Goal: Task Accomplishment & Management: Manage account settings

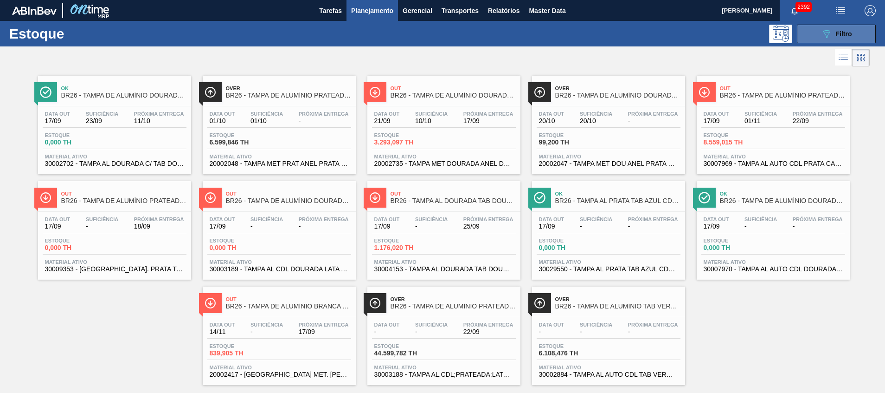
click at [590, 27] on button "089F7B8B-B2A5-4AFE-B5C0-19BA573D28AC Filtro" at bounding box center [836, 34] width 79 height 19
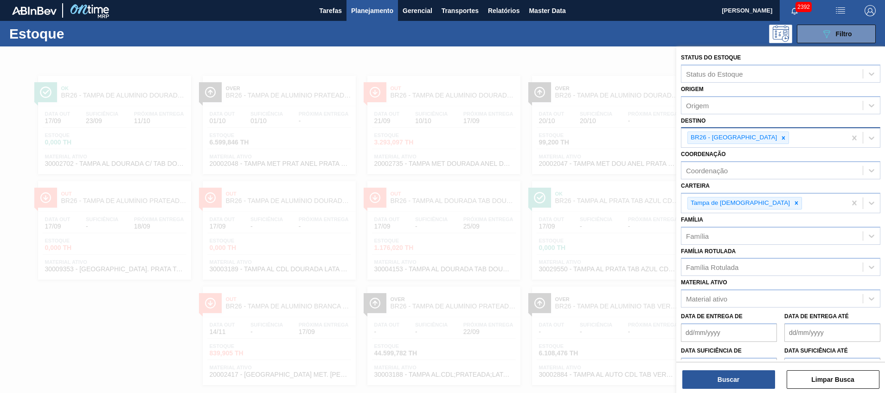
click at [590, 137] on div "BR26 - Uberlândia" at bounding box center [733, 138] width 90 height 12
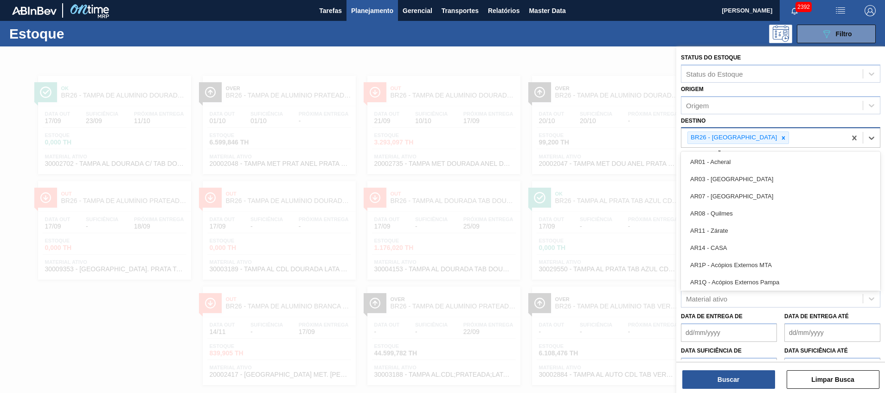
click at [590, 136] on div at bounding box center [784, 138] width 10 height 12
type input "ce"
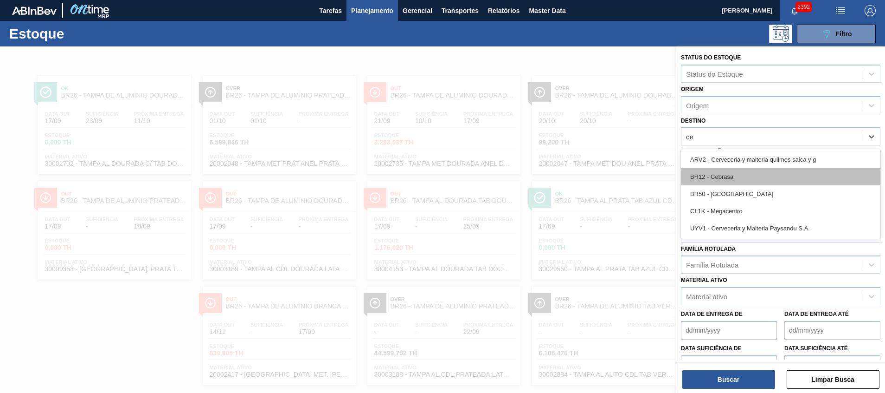
click at [590, 173] on div "BR12 - Cebrasa" at bounding box center [781, 176] width 200 height 17
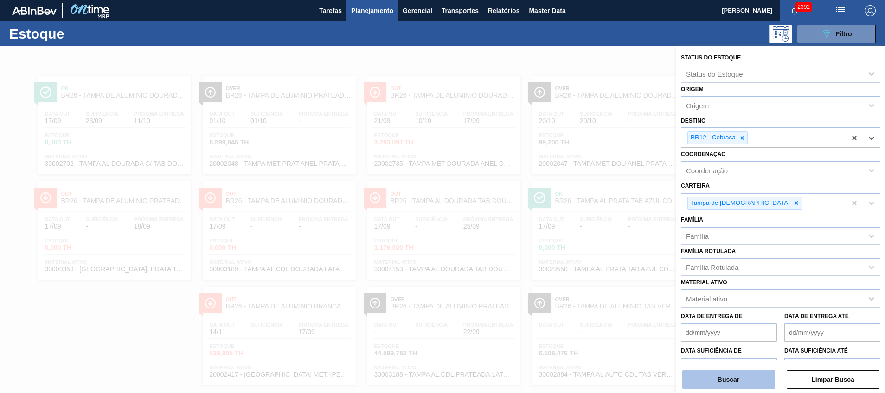
click at [590, 261] on button "Buscar" at bounding box center [729, 379] width 93 height 19
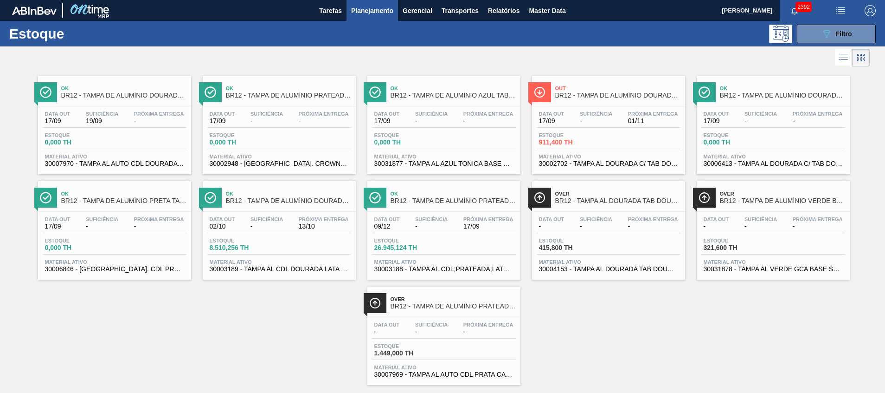
click at [590, 161] on span "30002702 - TAMPA AL DOURADA C/ TAB DOURADO" at bounding box center [608, 163] width 139 height 7
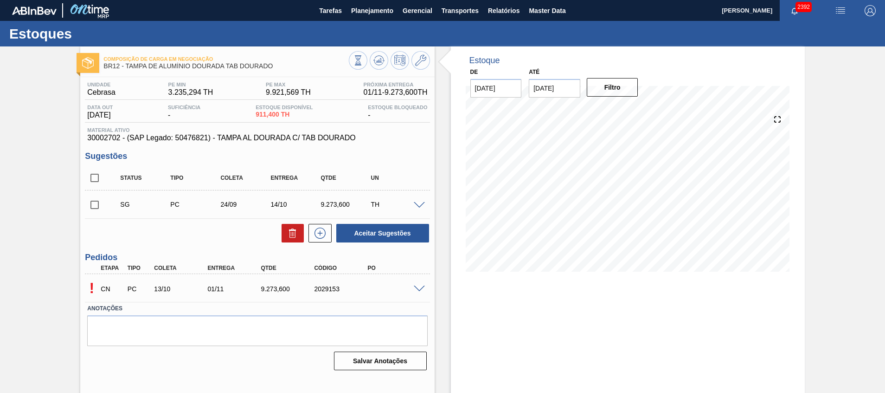
click at [431, 261] on div "Unidade Cebrasa PE MIN 3.235,294 TH PE MAX 9.921,569 TH Próxima Entrega 01/11 -…" at bounding box center [257, 225] width 354 height 296
click at [416, 261] on span at bounding box center [419, 288] width 11 height 7
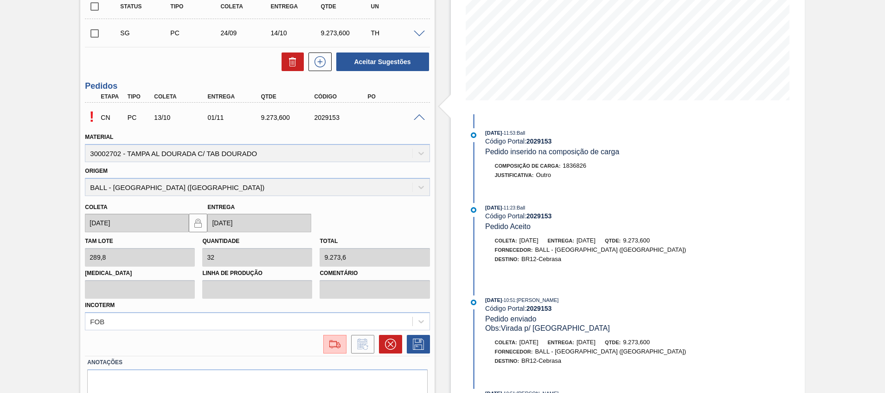
scroll to position [210, 0]
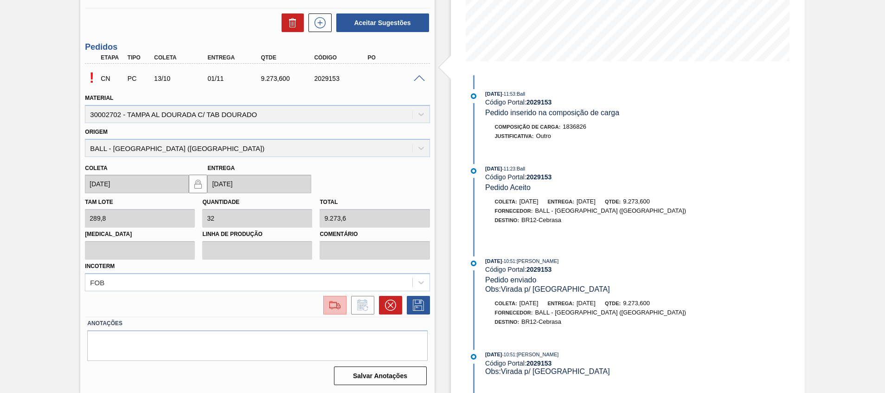
click at [334, 261] on img at bounding box center [335, 304] width 15 height 11
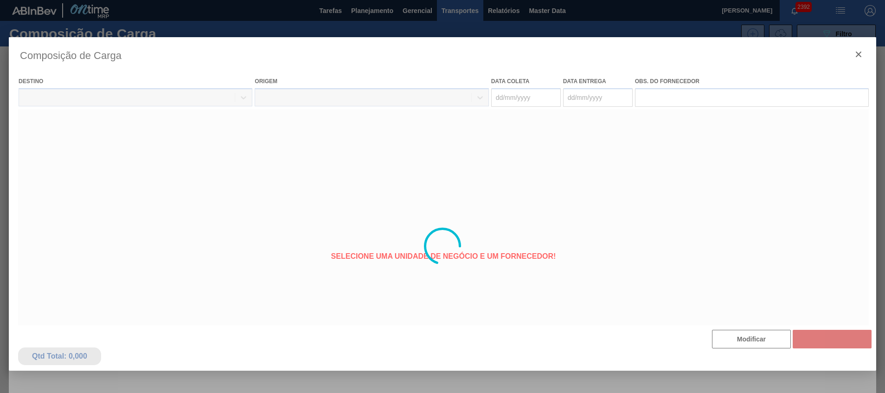
type coleta "13/10/2025"
type entrega "[DATE]"
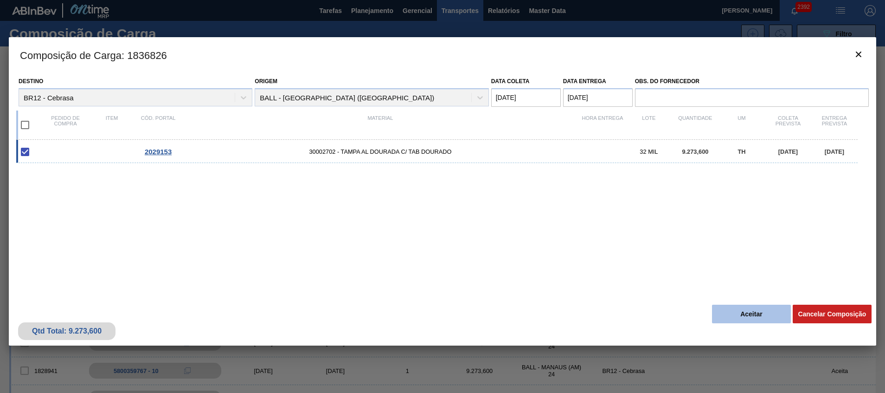
click at [590, 261] on button "Aceitar" at bounding box center [751, 313] width 79 height 19
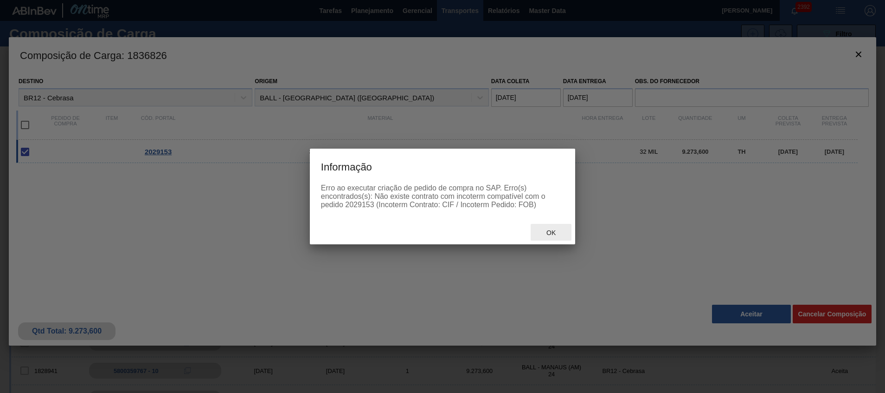
click at [552, 234] on span "Ok" at bounding box center [551, 232] width 24 height 7
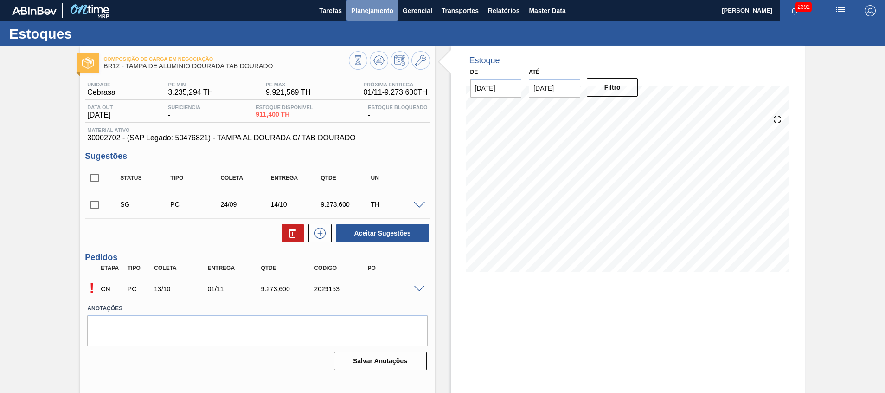
click at [374, 16] on span "Planejamento" at bounding box center [372, 10] width 42 height 11
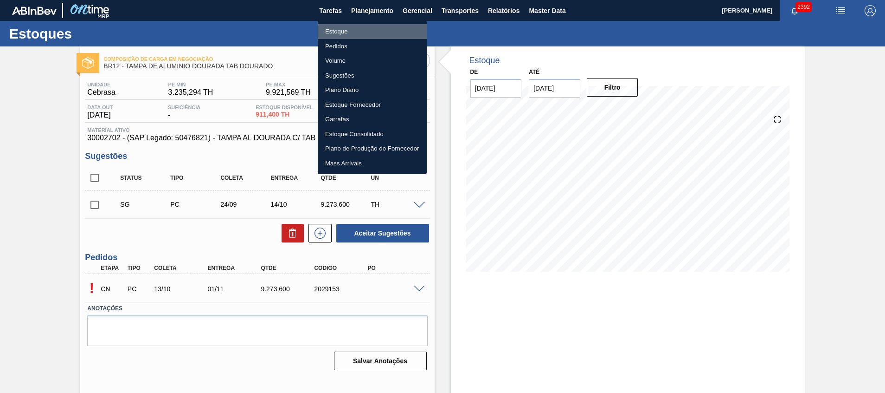
click at [379, 29] on li "Estoque" at bounding box center [372, 31] width 109 height 15
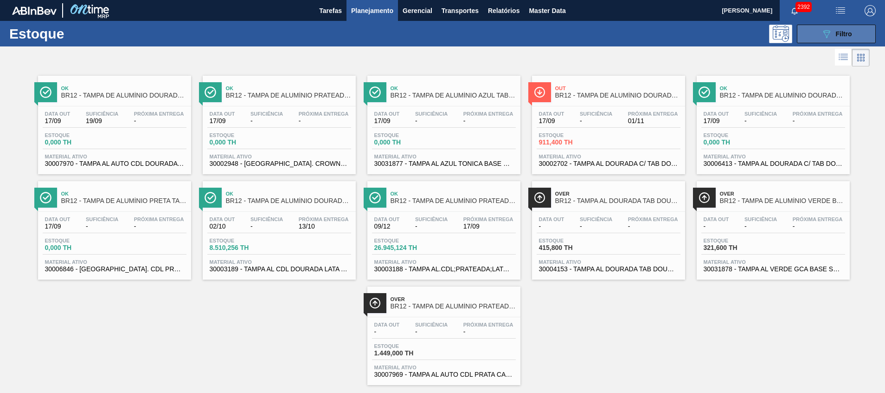
click at [590, 26] on button "089F7B8B-B2A5-4AFE-B5C0-19BA573D28AC Filtro" at bounding box center [836, 34] width 79 height 19
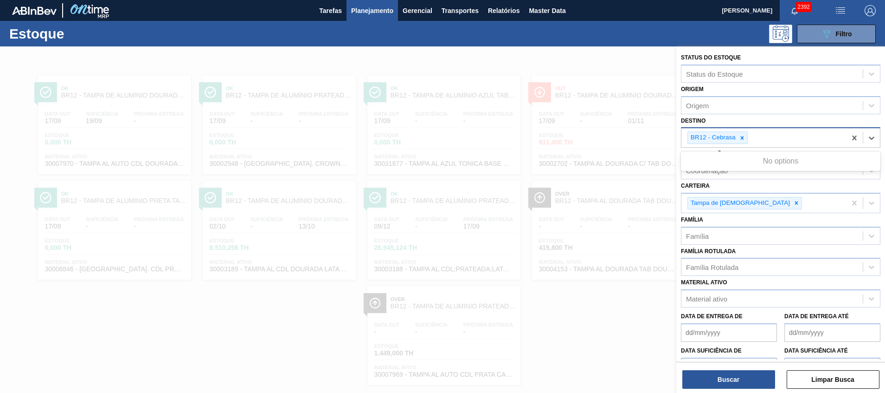
click at [590, 140] on div "BR12 - Cebrasa" at bounding box center [764, 137] width 165 height 19
type input "26"
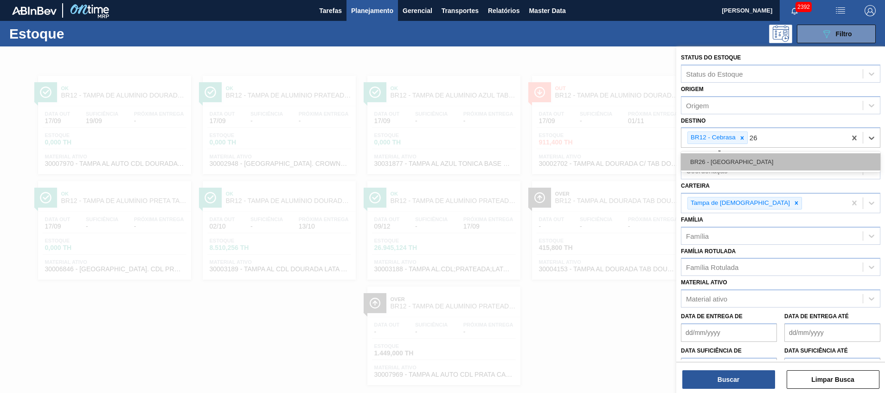
click at [590, 161] on div "BR26 - Uberlândia" at bounding box center [781, 161] width 200 height 17
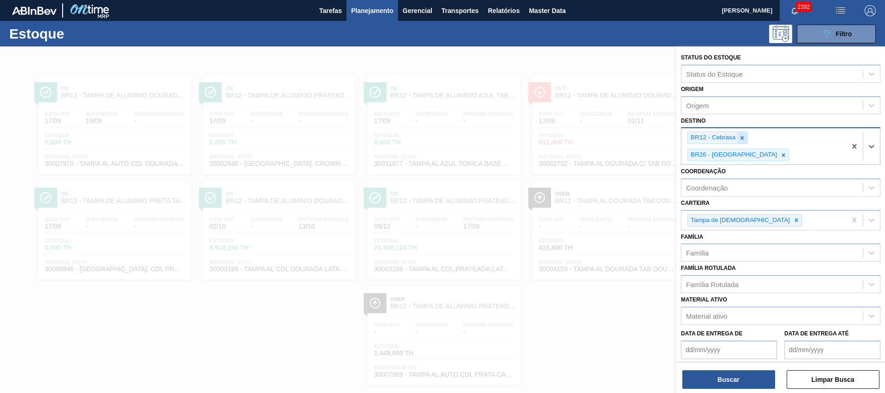
click at [590, 138] on icon at bounding box center [742, 138] width 6 height 6
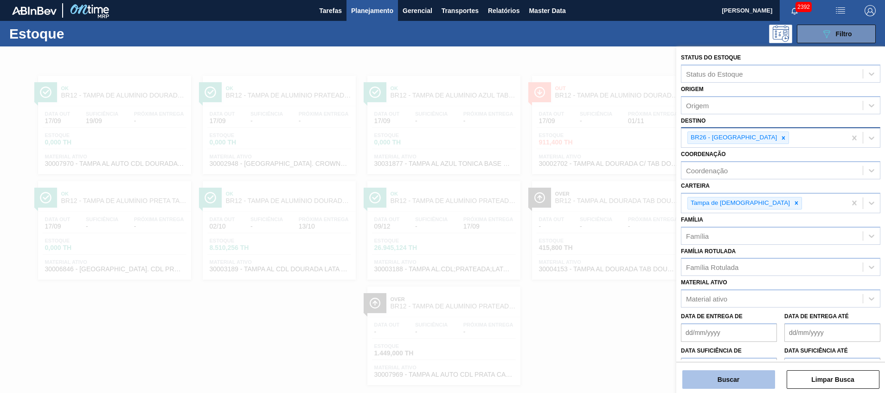
click at [590, 261] on button "Buscar" at bounding box center [729, 379] width 93 height 19
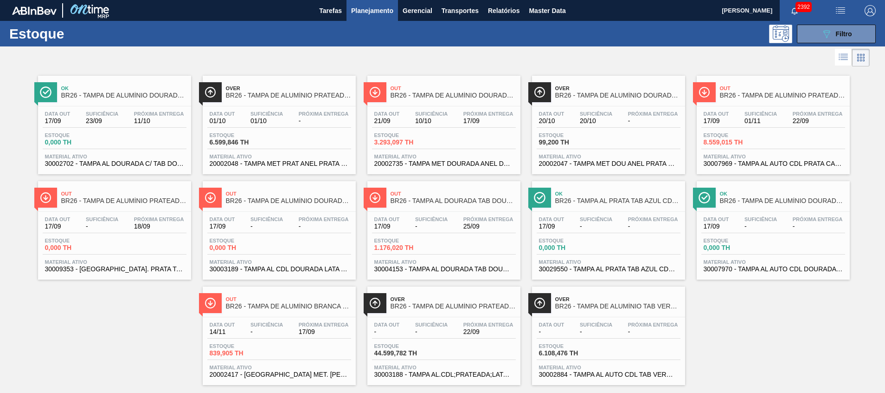
click at [423, 261] on div "Estoque 44.599,782 TH" at bounding box center [407, 349] width 70 height 13
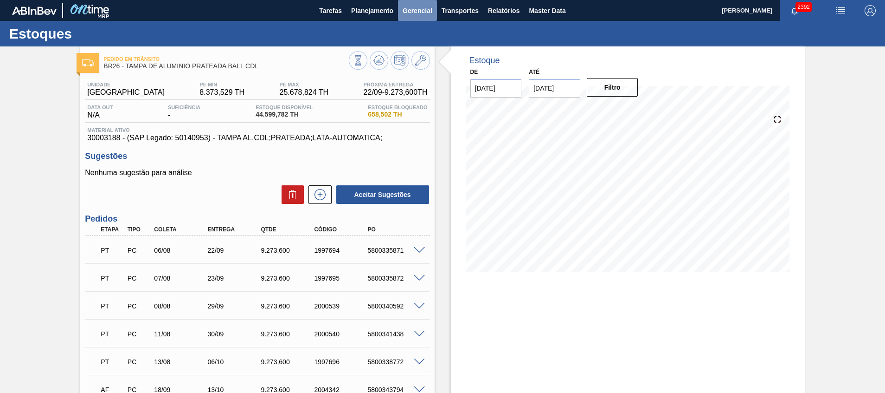
click at [398, 6] on button "Gerencial" at bounding box center [417, 10] width 39 height 21
click at [386, 8] on div at bounding box center [442, 196] width 885 height 393
click at [376, 15] on span "Planejamento" at bounding box center [372, 10] width 42 height 11
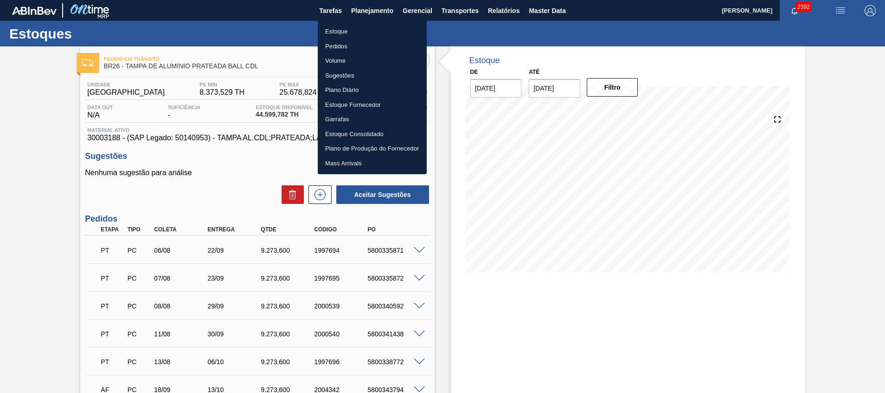
click at [370, 34] on li "Estoque" at bounding box center [372, 31] width 109 height 15
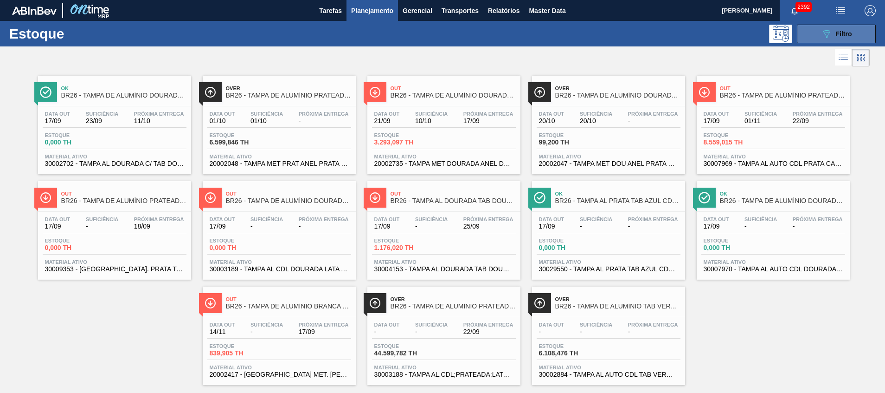
click at [590, 34] on span "Filtro" at bounding box center [844, 33] width 16 height 7
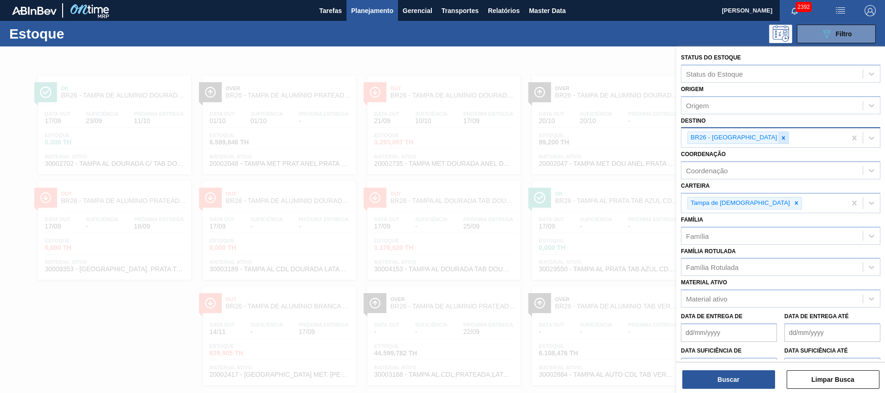
click at [590, 136] on icon at bounding box center [784, 138] width 6 height 6
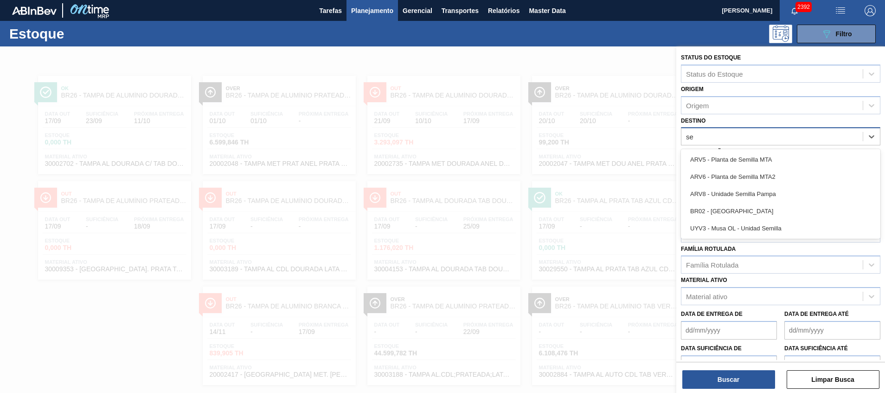
type input "ser"
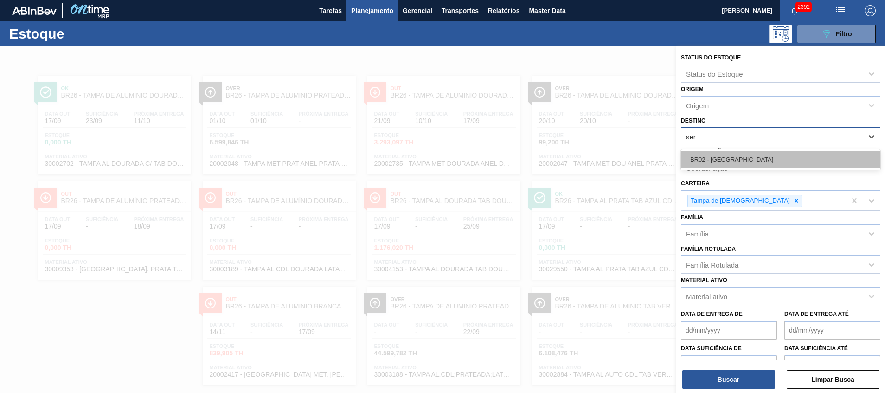
click at [590, 155] on div "BR02 - Sergipe" at bounding box center [781, 159] width 200 height 17
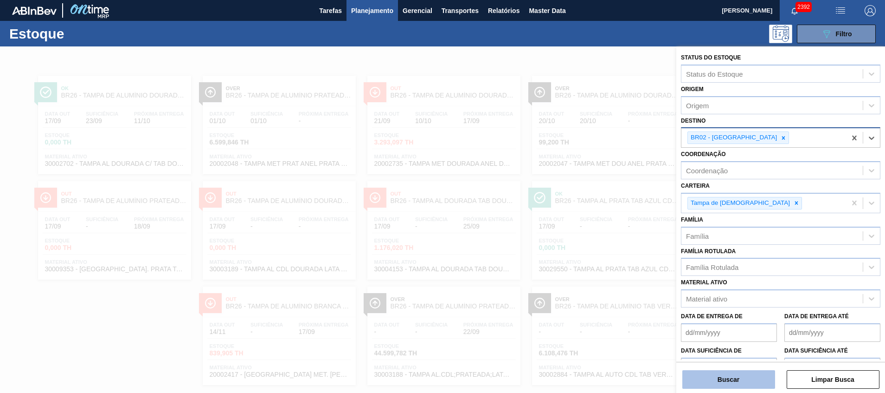
click at [590, 261] on button "Buscar" at bounding box center [729, 379] width 93 height 19
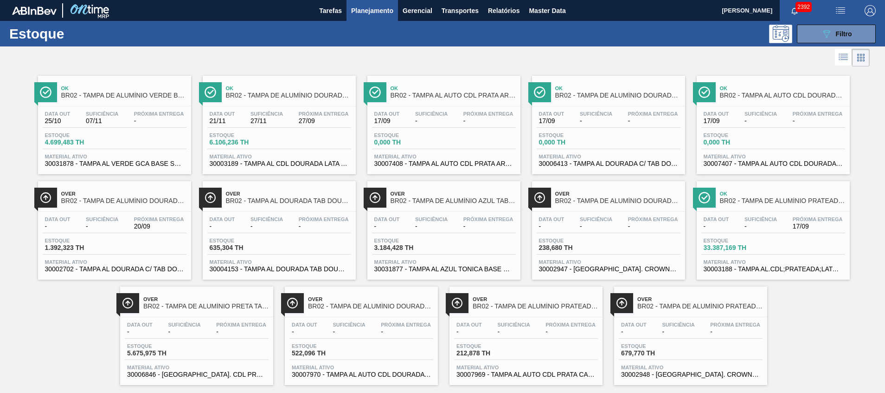
scroll to position [15, 0]
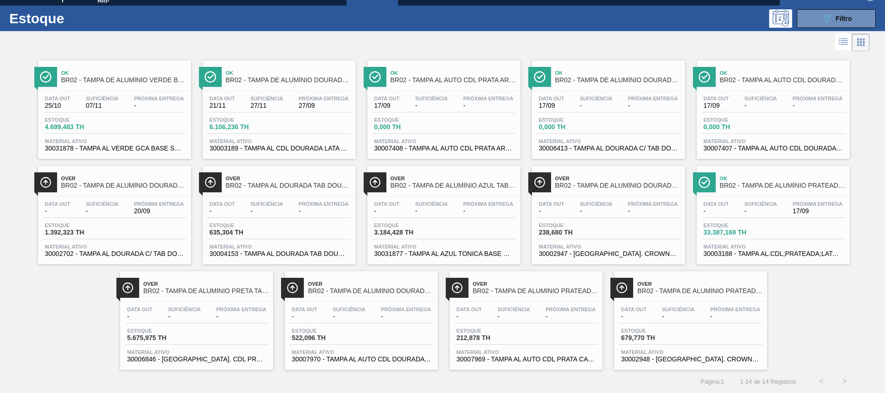
click at [120, 255] on span "30002702 - TAMPA AL DOURADA C/ TAB DOURADO" at bounding box center [114, 253] width 139 height 7
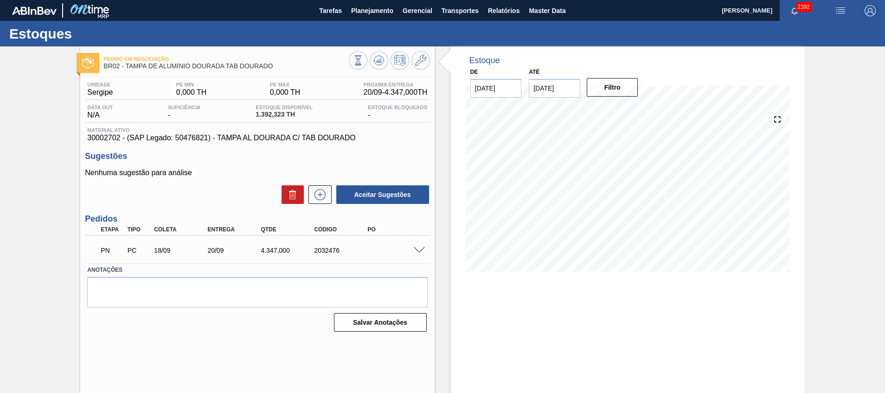
click at [314, 250] on div "2032476" at bounding box center [342, 249] width 60 height 7
click at [320, 250] on div "2032476" at bounding box center [342, 249] width 60 height 7
copy div "2032476"
click at [394, 15] on button "Planejamento" at bounding box center [373, 10] width 52 height 21
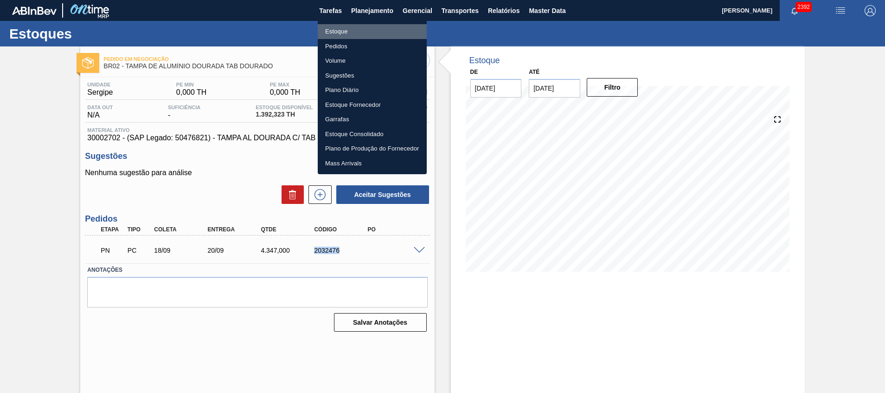
click at [382, 25] on li "Estoque" at bounding box center [372, 31] width 109 height 15
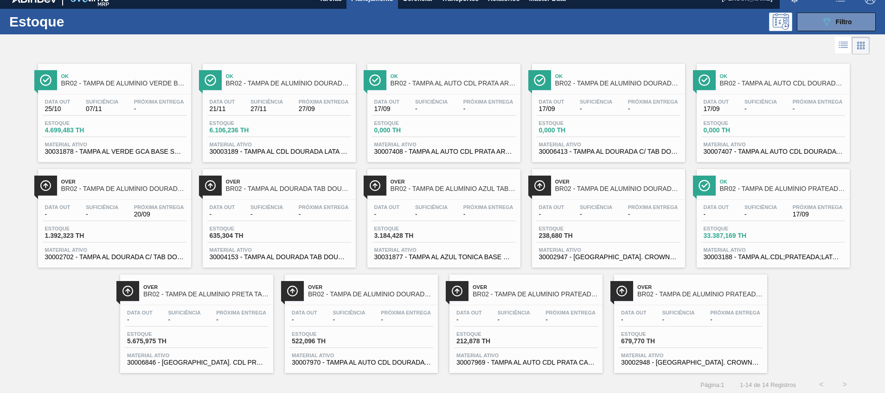
scroll to position [15, 0]
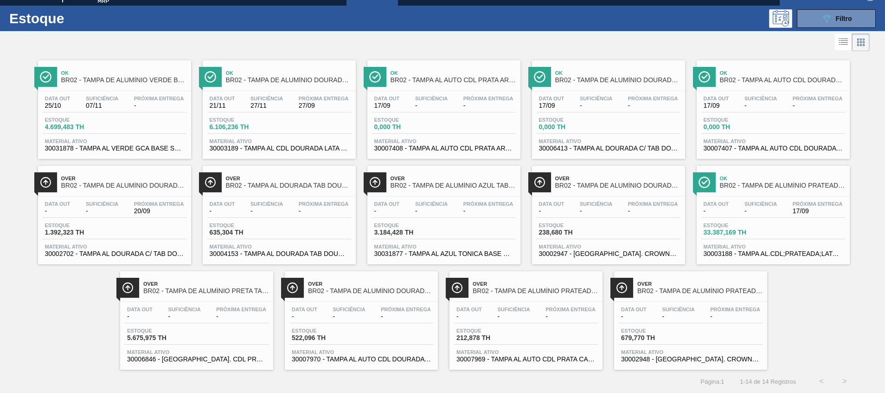
click at [590, 248] on span "Material ativo" at bounding box center [773, 247] width 139 height 6
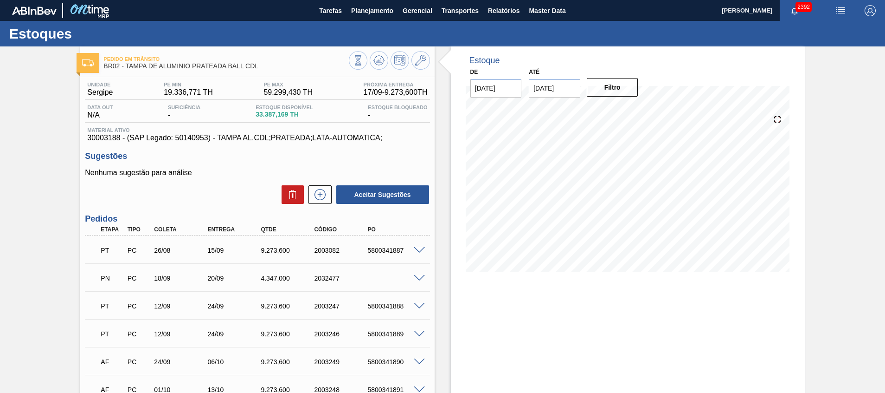
click at [331, 261] on div "2032477" at bounding box center [342, 277] width 60 height 7
copy div "2032477"
click at [375, 17] on button "Planejamento" at bounding box center [373, 10] width 52 height 21
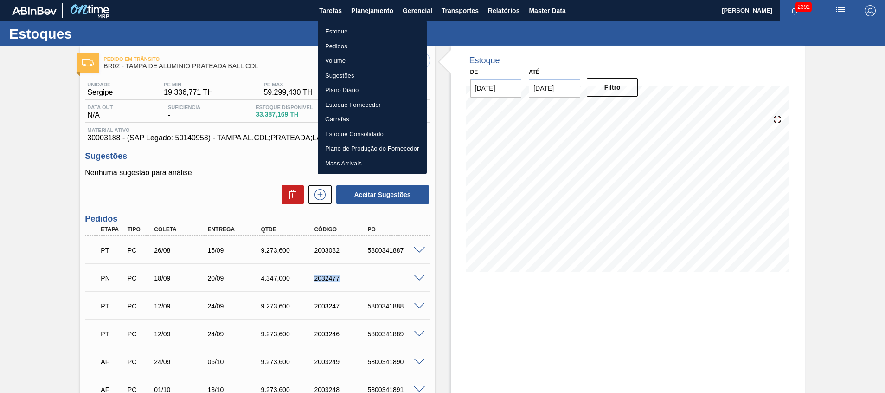
click at [366, 39] on li "Pedidos" at bounding box center [372, 46] width 109 height 15
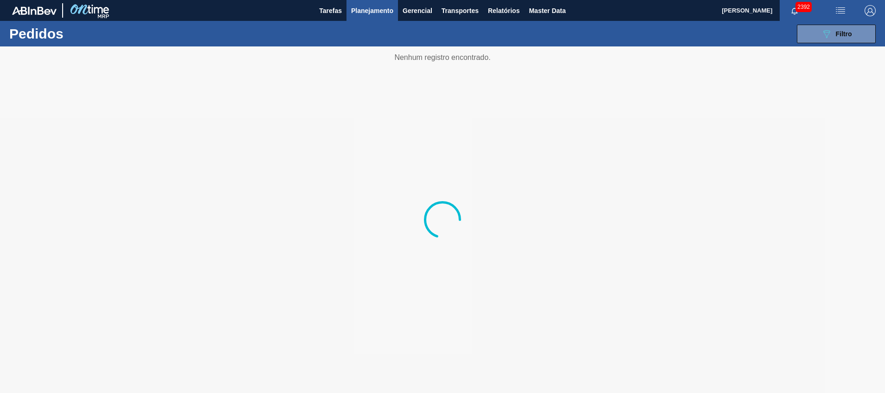
drag, startPoint x: 381, startPoint y: 13, endPoint x: 371, endPoint y: 25, distance: 15.4
click at [381, 13] on span "Planejamento" at bounding box center [372, 10] width 42 height 11
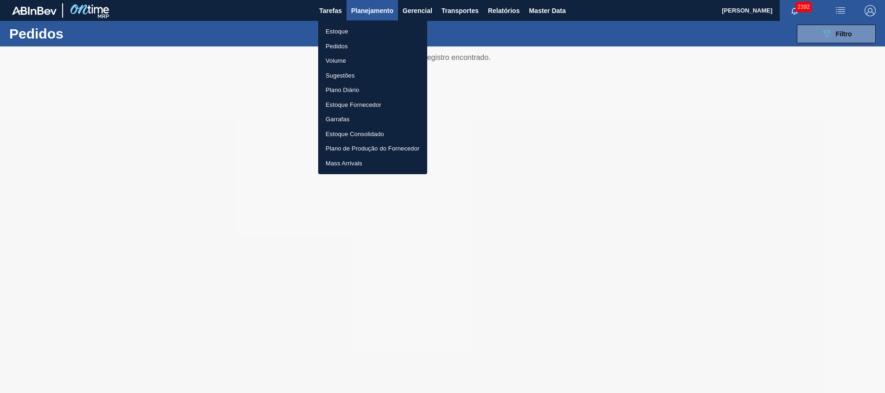
click at [370, 25] on li "Estoque" at bounding box center [372, 31] width 109 height 15
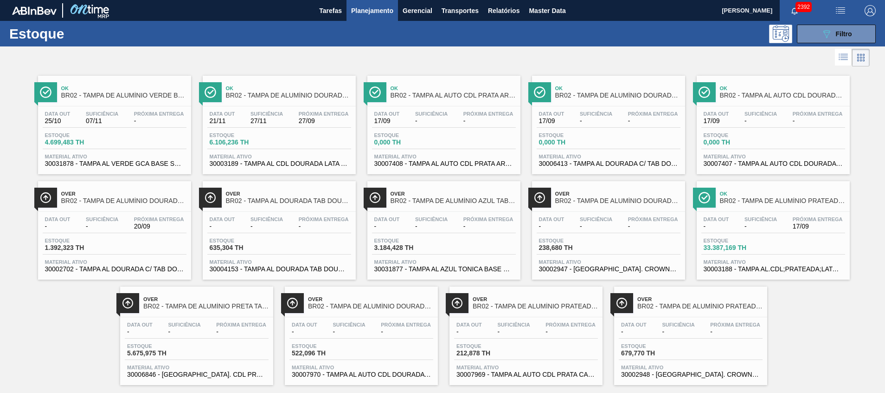
click at [590, 22] on div "Estoque 089F7B8B-B2A5-4AFE-B5C0-19BA573D28AC Filtro" at bounding box center [442, 34] width 885 height 26
click at [590, 35] on icon "089F7B8B-B2A5-4AFE-B5C0-19BA573D28AC" at bounding box center [826, 33] width 11 height 11
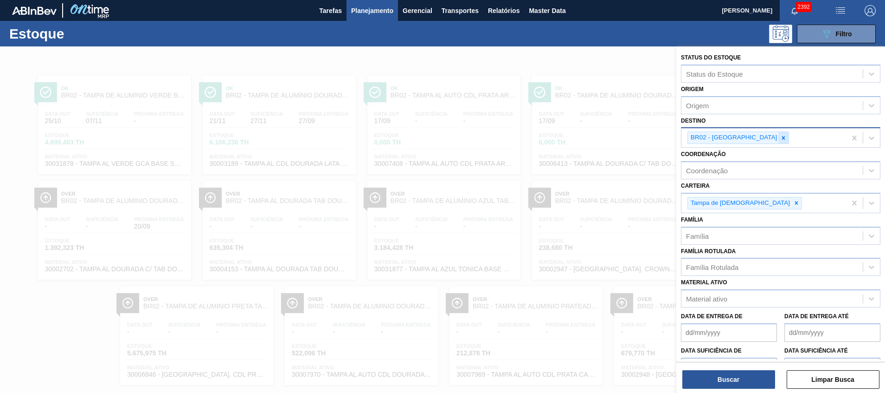
click at [590, 140] on icon at bounding box center [784, 138] width 6 height 6
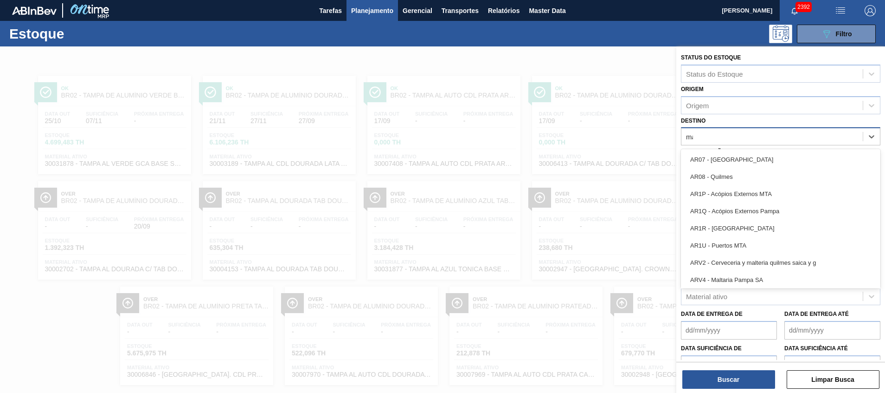
type input "mana"
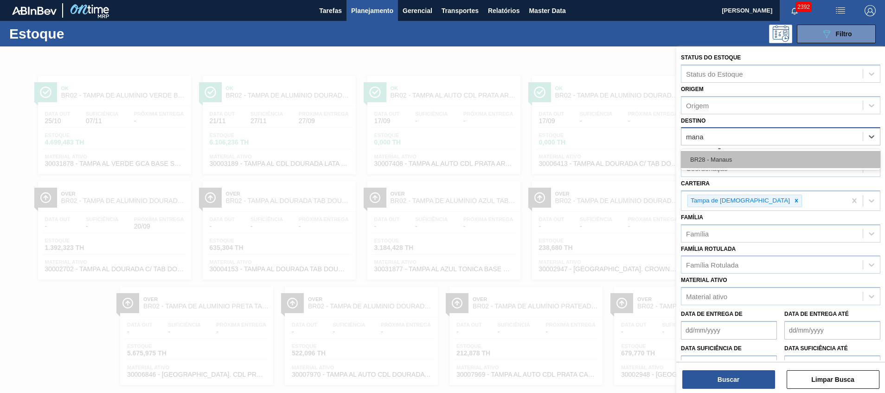
click at [590, 154] on div "BR28 - Manaus" at bounding box center [781, 159] width 200 height 17
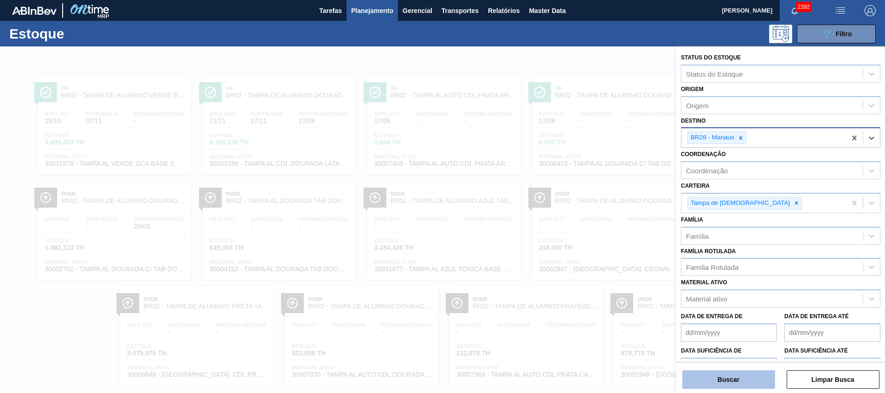
click at [590, 261] on button "Buscar" at bounding box center [729, 379] width 93 height 19
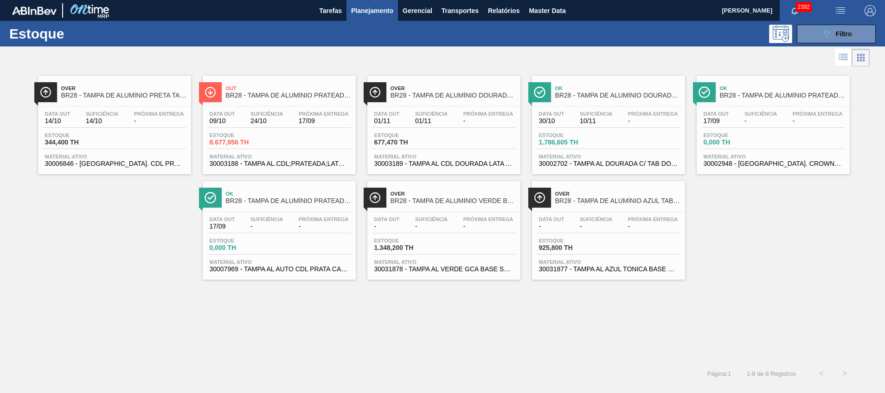
click at [288, 159] on div "Material ativo 30003188 - TAMPA AL.CDL;PRATEADA;LATA-AUTOMATICA;" at bounding box center [279, 160] width 144 height 13
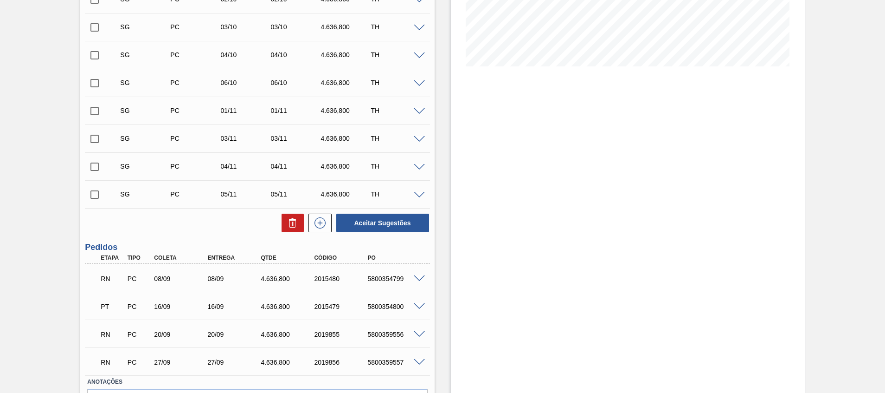
scroll to position [209, 0]
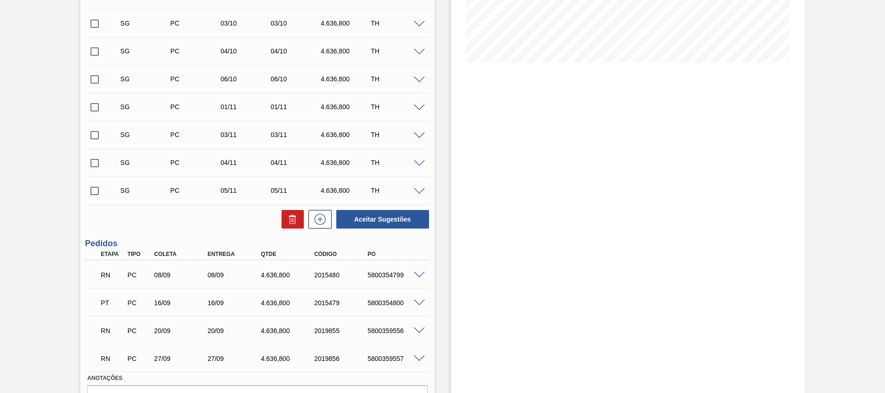
click at [422, 261] on span at bounding box center [419, 274] width 11 height 7
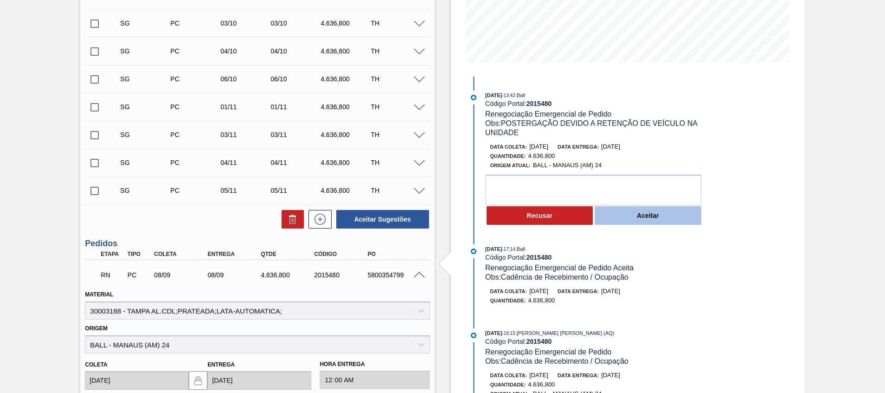
click at [590, 209] on button "Aceitar" at bounding box center [648, 215] width 107 height 19
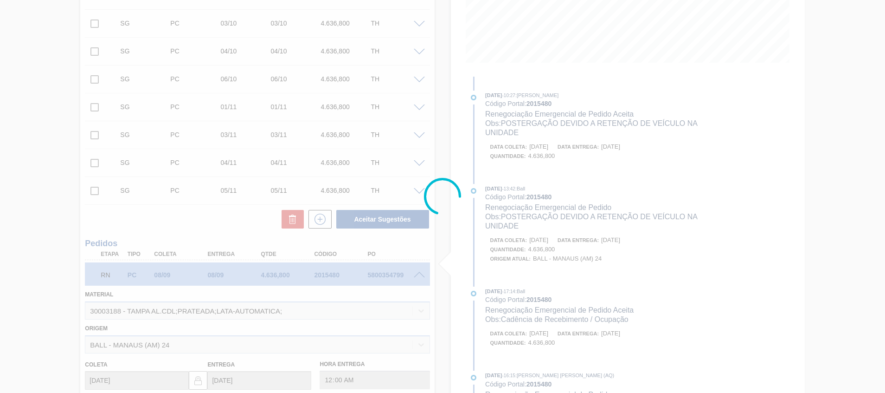
click at [568, 216] on div at bounding box center [442, 196] width 885 height 393
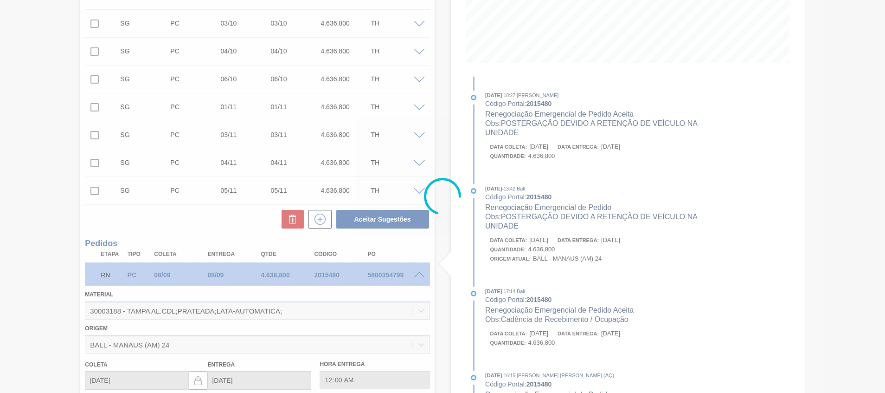
type input "POSTERGAÇÃO DEVIDO A RETENÇÃO DE VEÍCULO NA UNIDADE"
type input "12/09/2025"
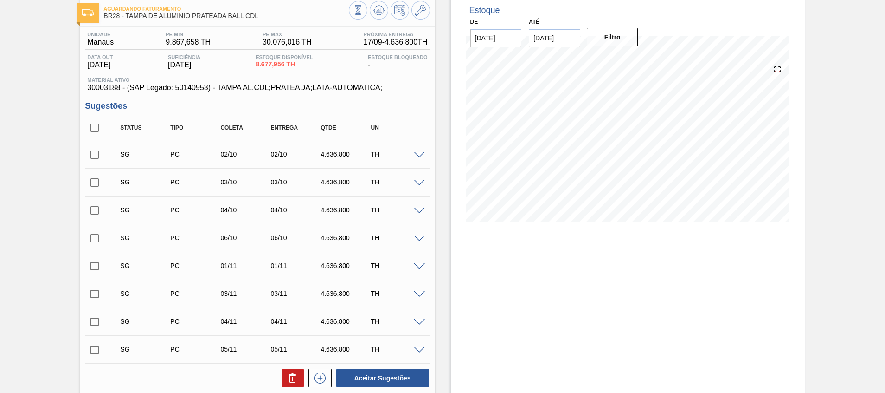
scroll to position [0, 0]
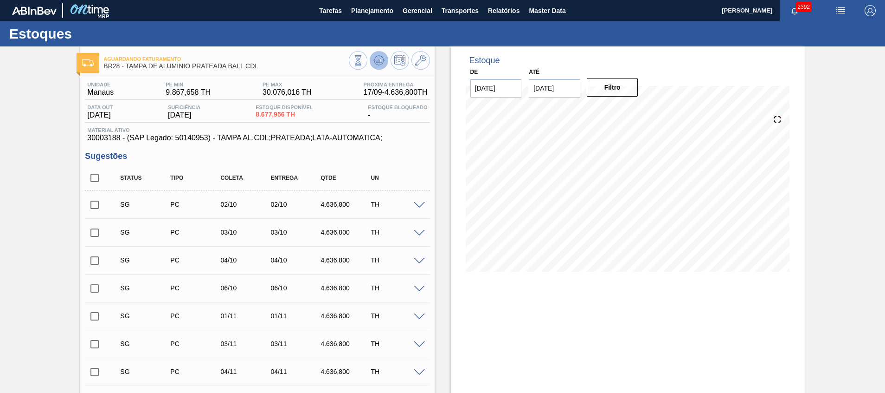
click at [375, 64] on icon at bounding box center [378, 62] width 9 height 5
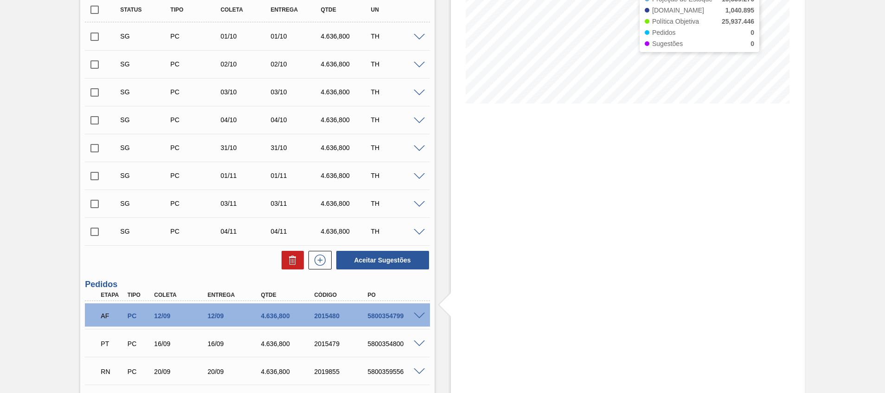
scroll to position [264, 0]
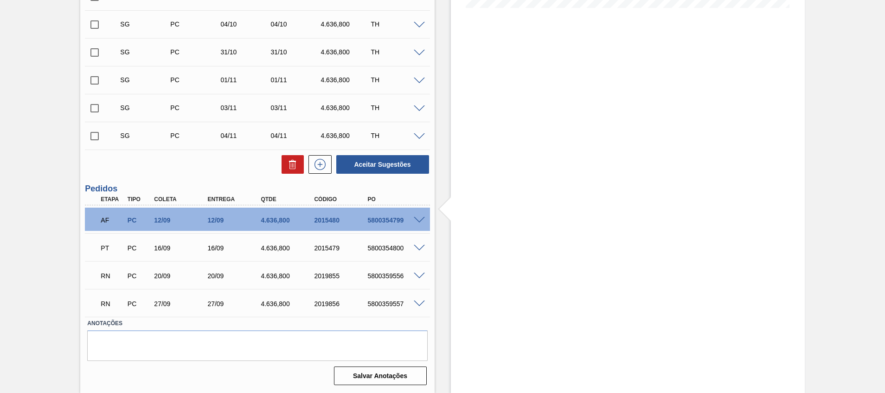
click at [418, 261] on span at bounding box center [419, 275] width 11 height 7
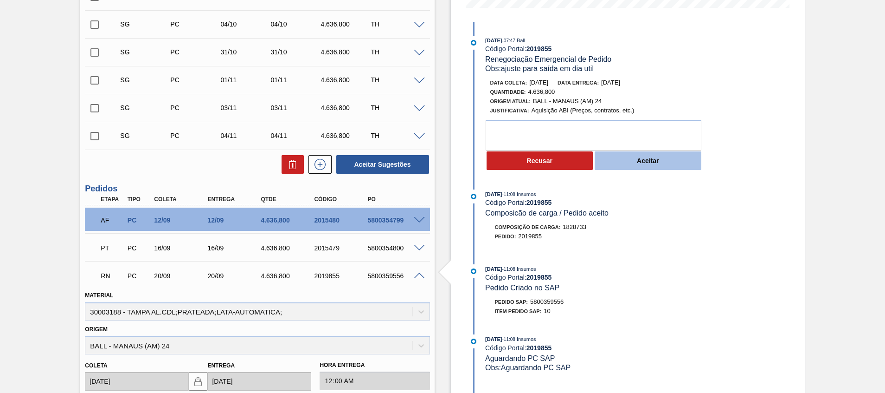
click at [590, 166] on button "Aceitar" at bounding box center [648, 160] width 107 height 19
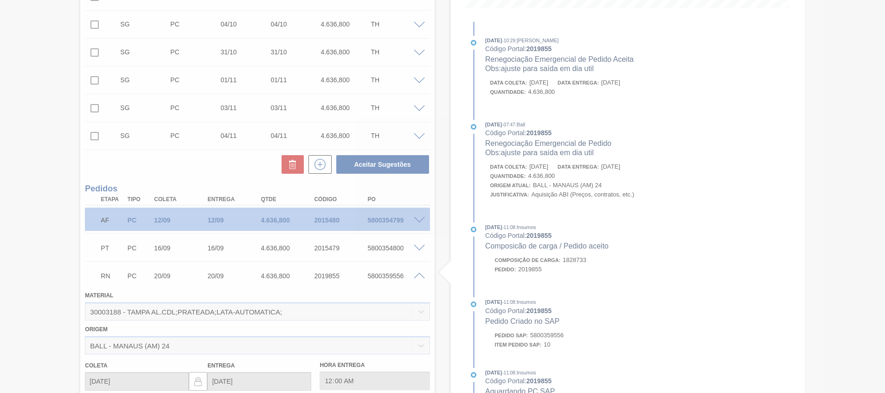
type input "ajuste para saída em dia util"
type input "22/09/2025"
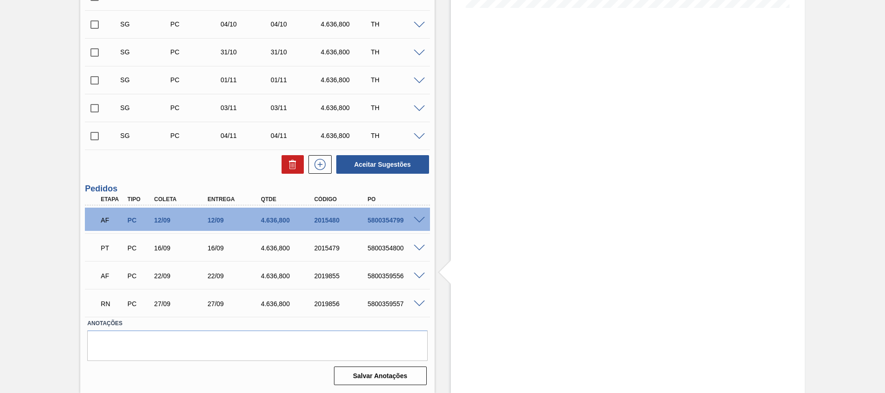
click at [414, 261] on span at bounding box center [419, 303] width 11 height 7
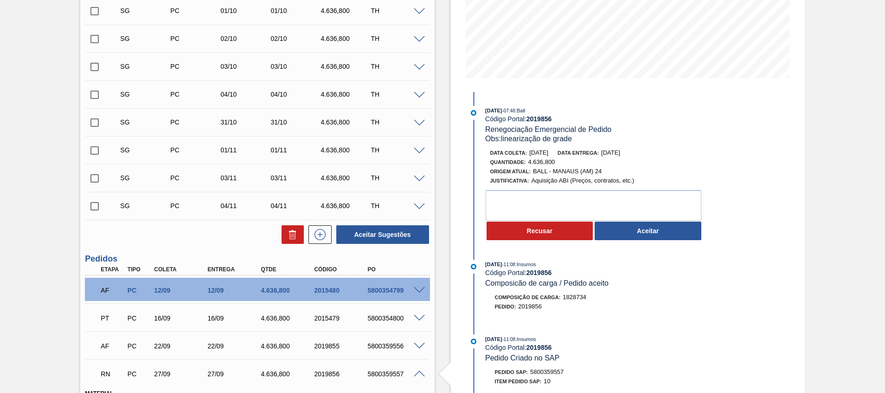
scroll to position [124, 0]
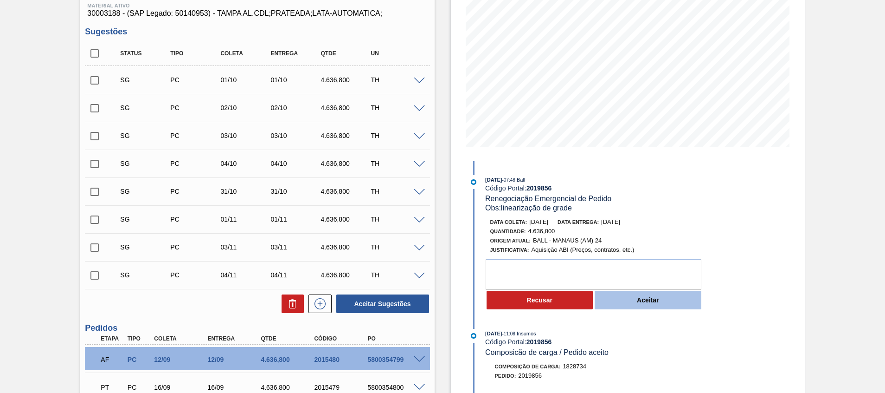
click at [590, 261] on button "Aceitar" at bounding box center [648, 299] width 107 height 19
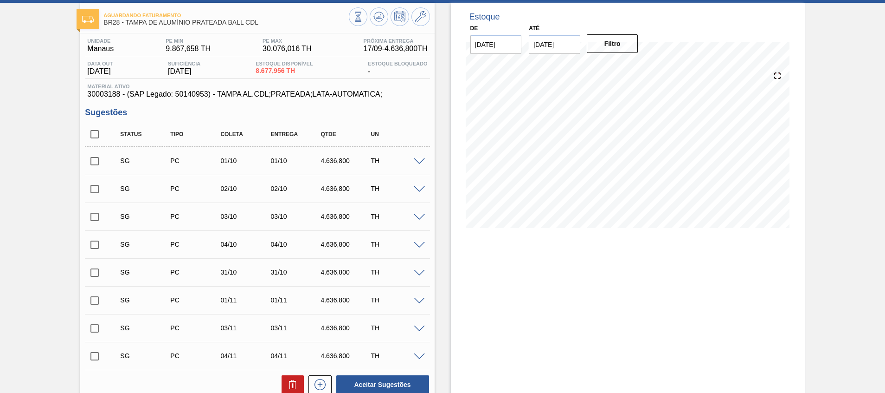
scroll to position [0, 0]
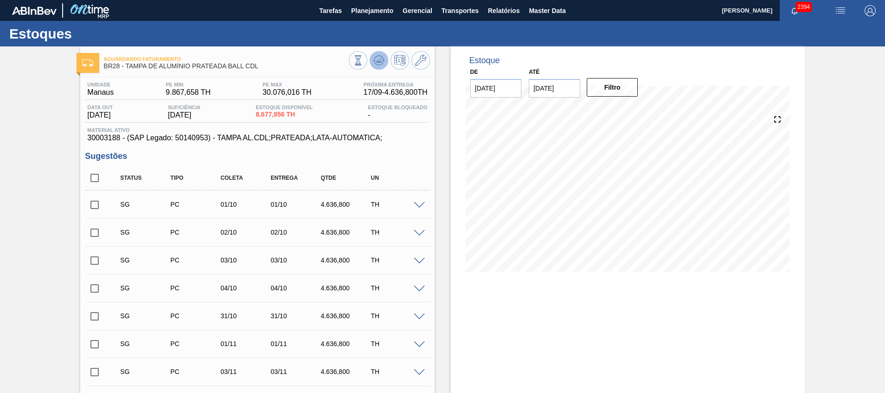
click at [382, 57] on icon at bounding box center [379, 60] width 11 height 11
click at [350, 10] on button "Planejamento" at bounding box center [373, 10] width 52 height 21
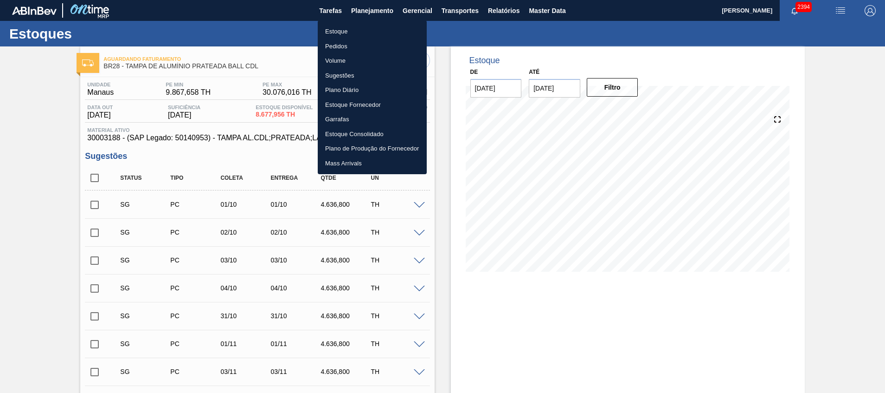
drag, startPoint x: 367, startPoint y: 44, endPoint x: 317, endPoint y: 10, distance: 60.4
click at [367, 44] on li "Pedidos" at bounding box center [372, 46] width 109 height 15
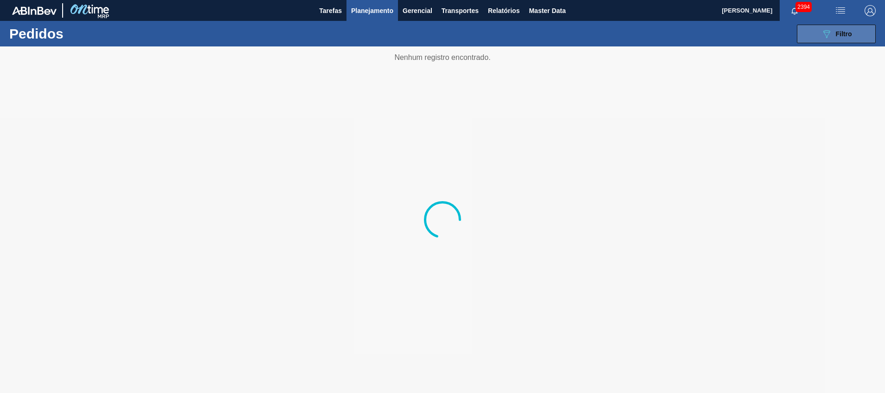
click at [590, 33] on button "089F7B8B-B2A5-4AFE-B5C0-19BA573D28AC Filtro" at bounding box center [836, 34] width 79 height 19
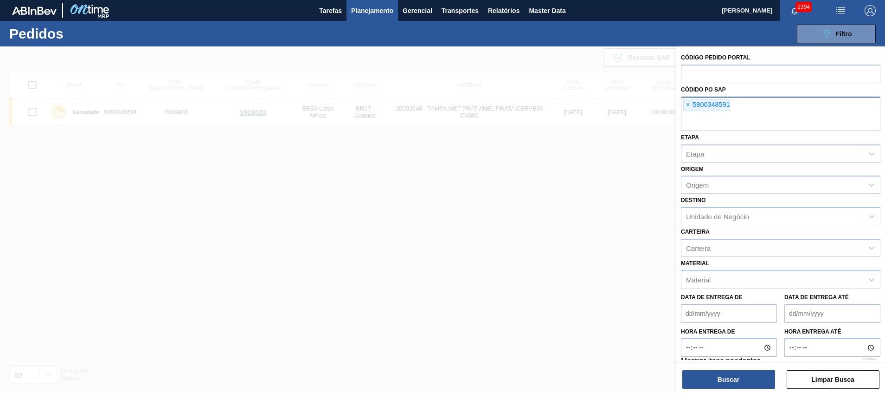
click at [590, 118] on input "text" at bounding box center [781, 122] width 200 height 18
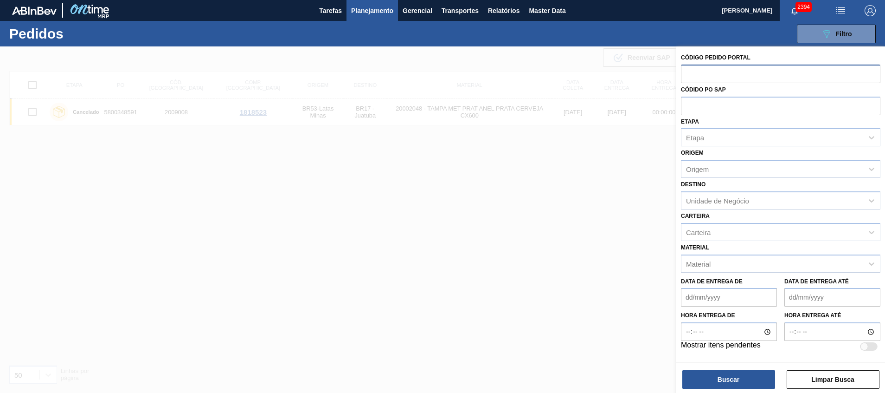
click at [590, 78] on input "text" at bounding box center [781, 74] width 200 height 18
paste input "text"
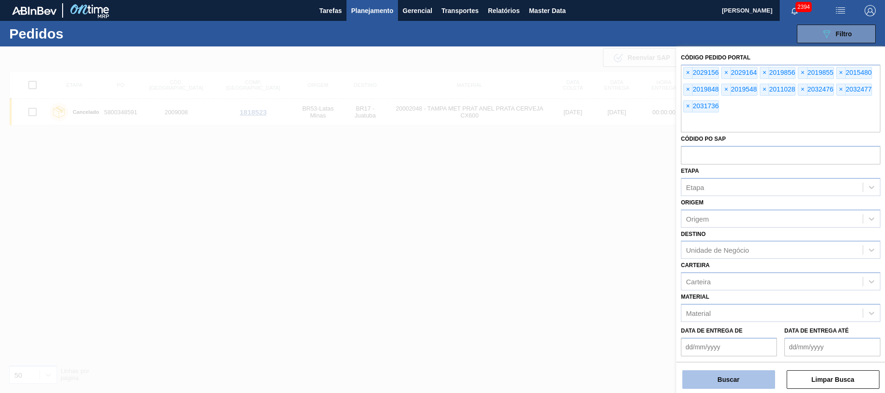
click at [590, 261] on button "Buscar" at bounding box center [729, 379] width 93 height 19
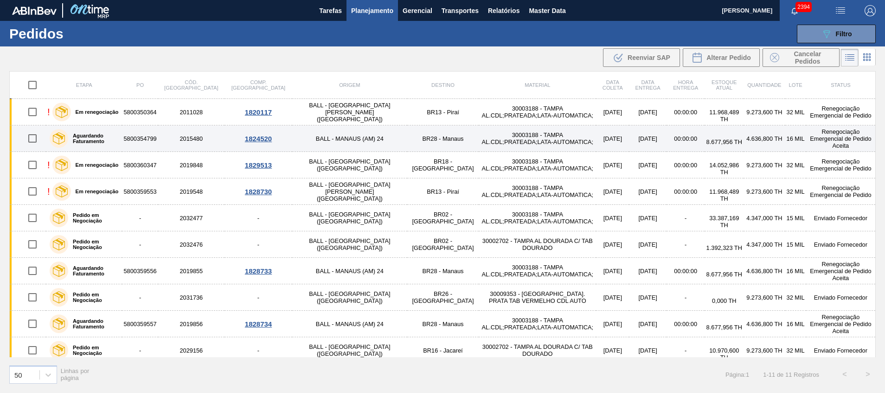
click at [407, 135] on td "BR28 - Manaus" at bounding box center [442, 138] width 71 height 26
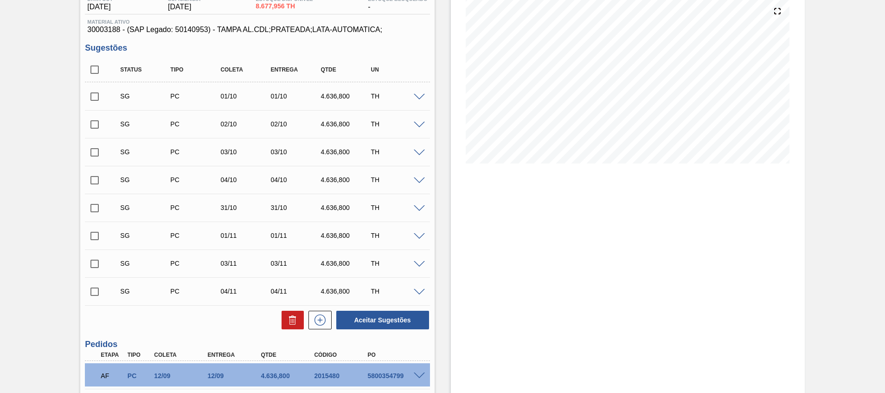
scroll to position [264, 0]
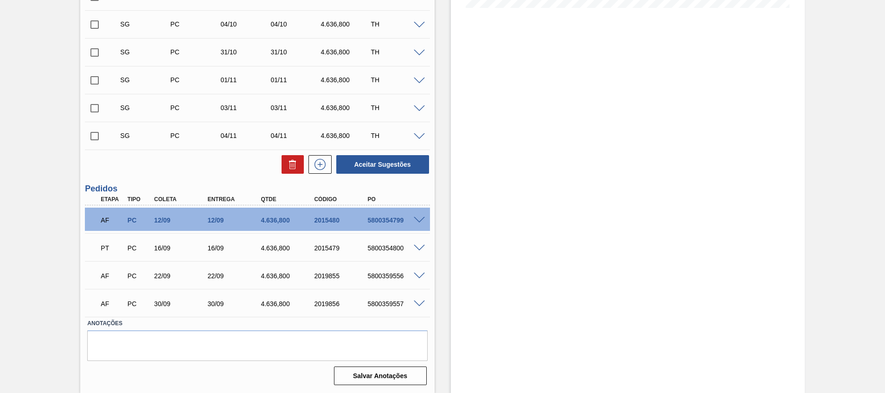
click at [420, 217] on span at bounding box center [419, 220] width 11 height 7
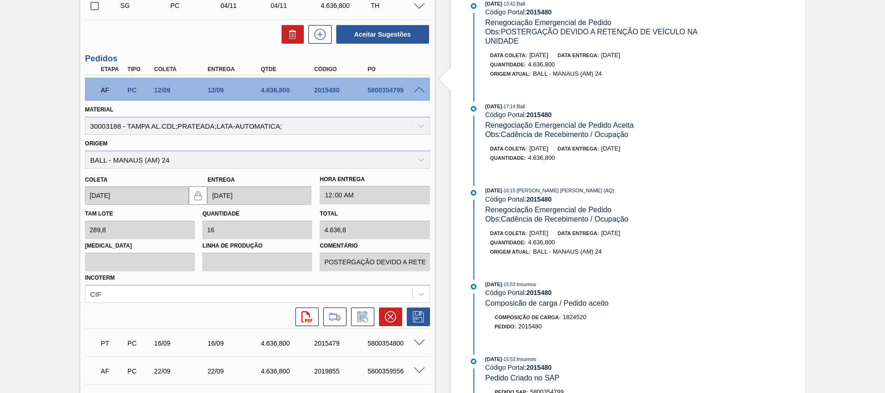
scroll to position [472, 0]
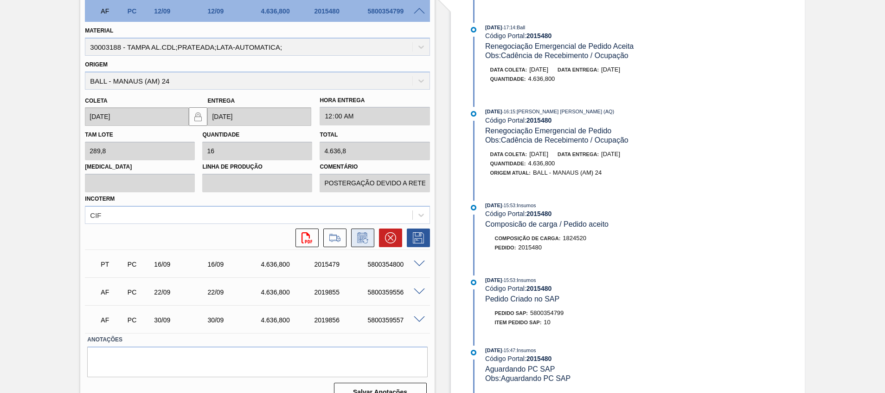
click at [360, 238] on icon at bounding box center [362, 239] width 7 height 6
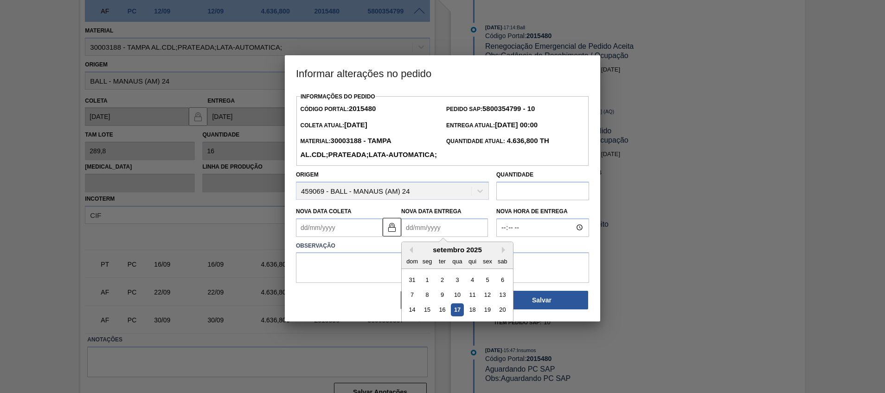
click at [425, 237] on Entrega2015480 "Nova Data Entrega" at bounding box center [444, 227] width 87 height 19
click at [484, 261] on div "19" at bounding box center [487, 309] width 13 height 13
type Coleta2015480 "[DATE]"
type Entrega2015480 "[DATE]"
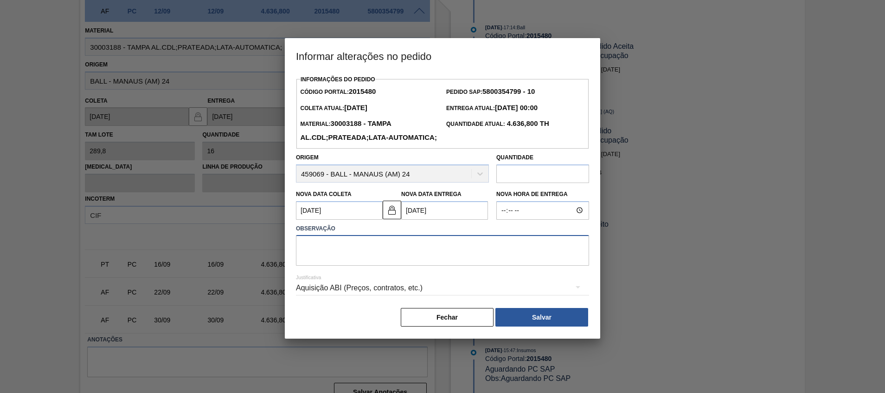
click at [469, 261] on textarea at bounding box center [442, 250] width 293 height 31
type textarea "Reagenda de entrega"
click at [520, 261] on button "Salvar" at bounding box center [542, 317] width 93 height 19
click at [552, 261] on button "Salvar" at bounding box center [542, 317] width 93 height 19
click at [515, 261] on textarea "Reagenda de entrega" at bounding box center [442, 250] width 293 height 31
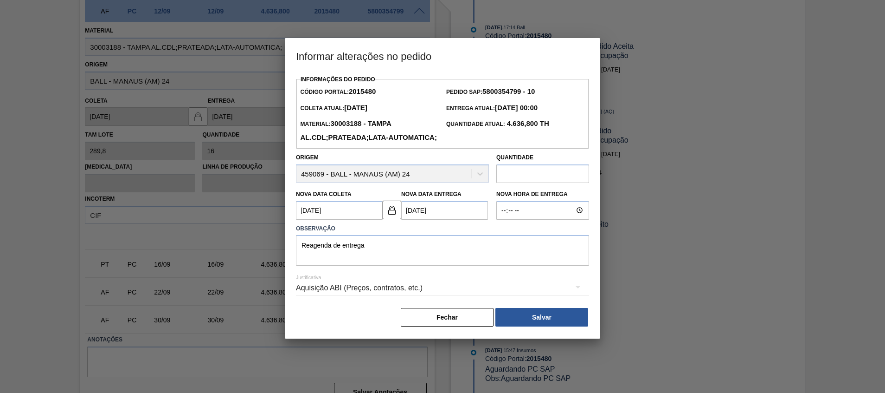
click at [500, 261] on div "Aquisição ABI (Preços, contratos, etc.)" at bounding box center [442, 288] width 293 height 26
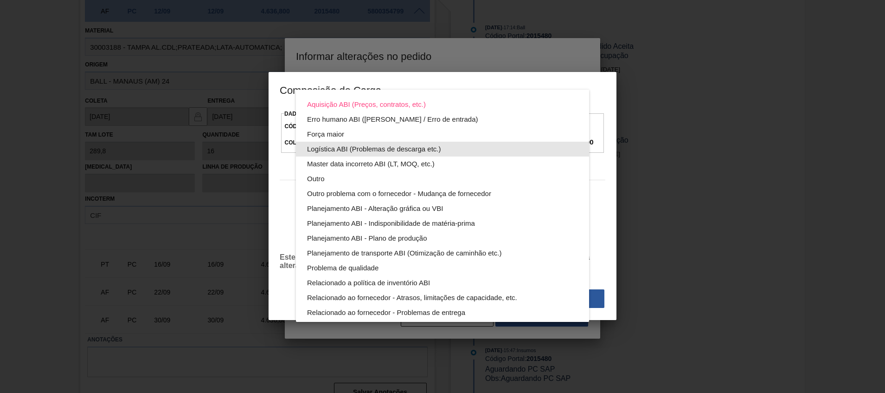
click at [455, 148] on div "Logística ABI (Problemas de descarga etc.)" at bounding box center [442, 149] width 271 height 15
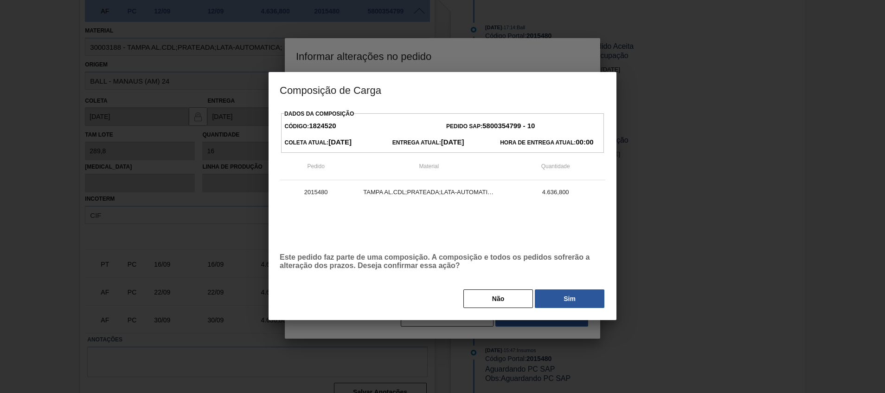
click at [548, 261] on button "Sim" at bounding box center [570, 298] width 70 height 19
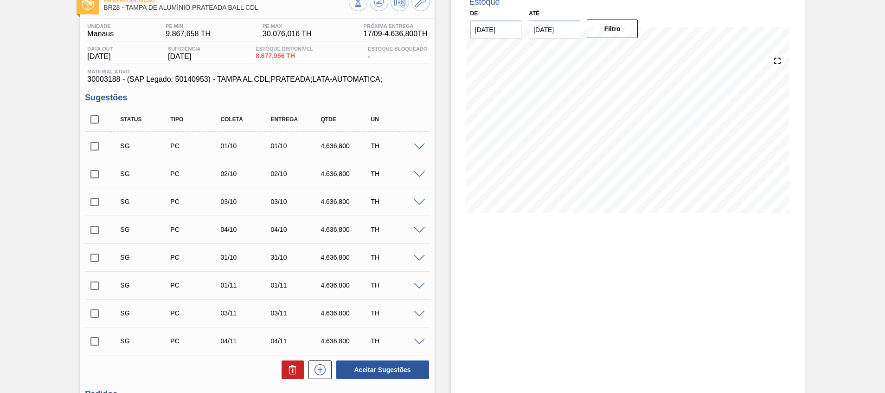
scroll to position [0, 0]
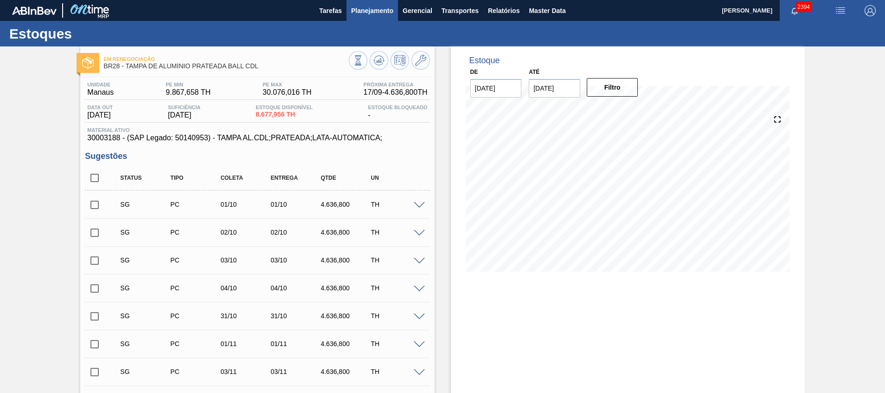
click at [369, 5] on span "Planejamento" at bounding box center [372, 10] width 42 height 11
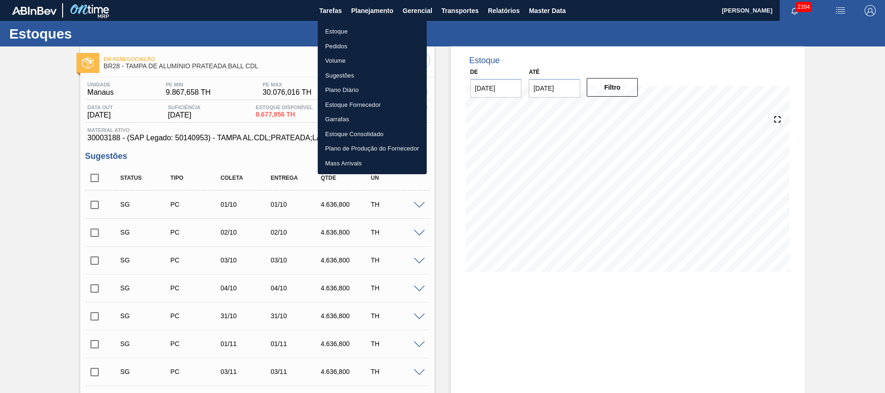
click at [375, 31] on li "Estoque" at bounding box center [372, 31] width 109 height 15
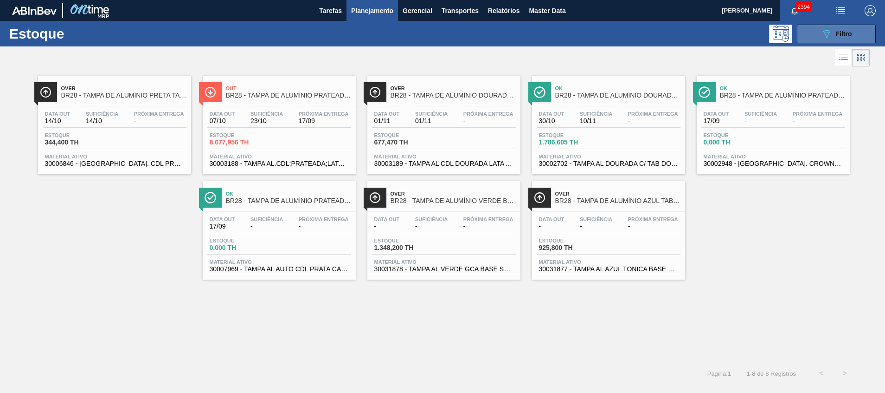
click at [590, 34] on span "Filtro" at bounding box center [844, 33] width 16 height 7
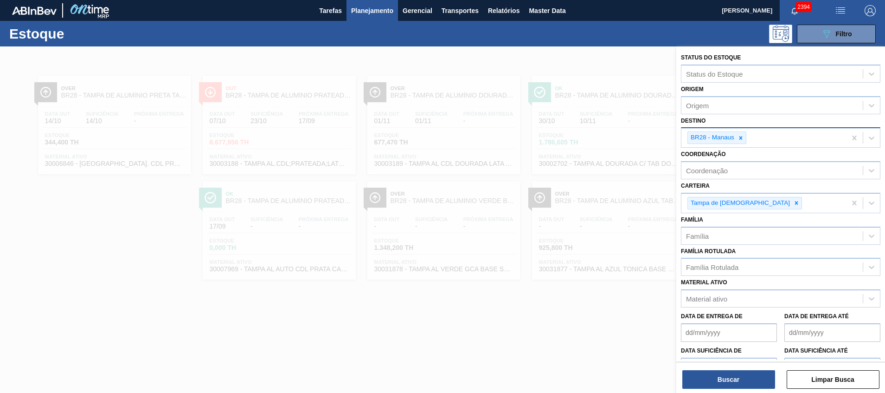
click at [590, 137] on icon at bounding box center [741, 138] width 6 height 6
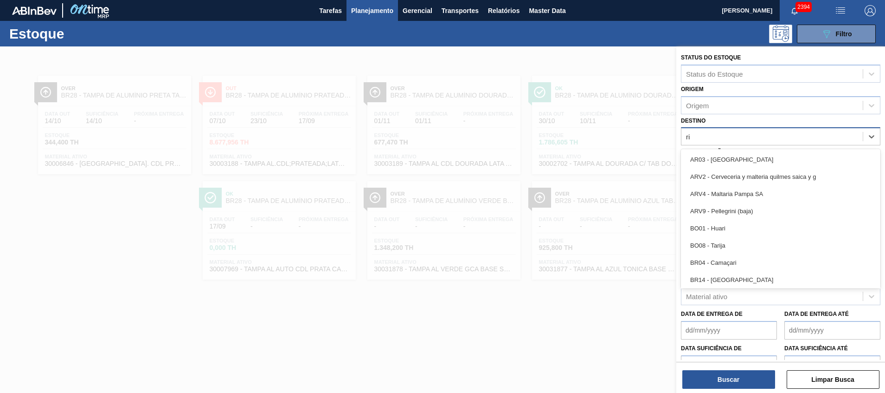
type input "rio"
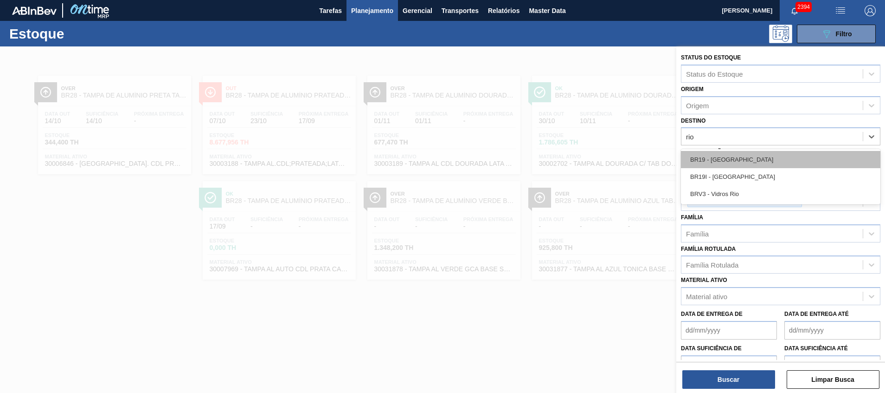
click at [590, 157] on div "BR19 - Nova Rio" at bounding box center [781, 159] width 200 height 17
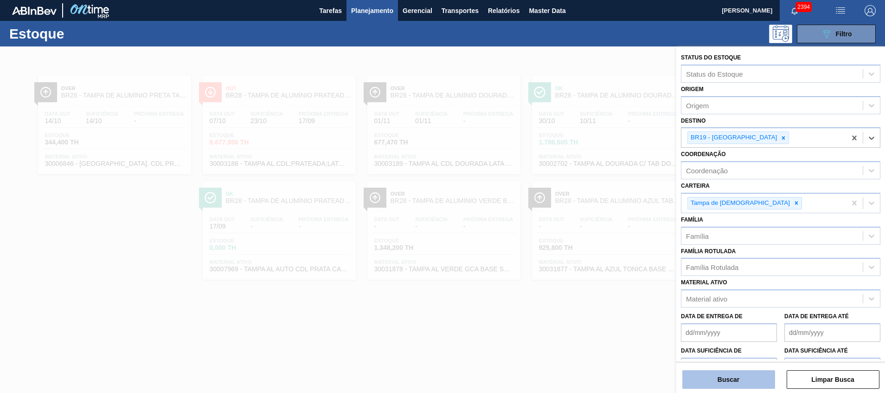
click at [590, 261] on button "Buscar" at bounding box center [729, 379] width 93 height 19
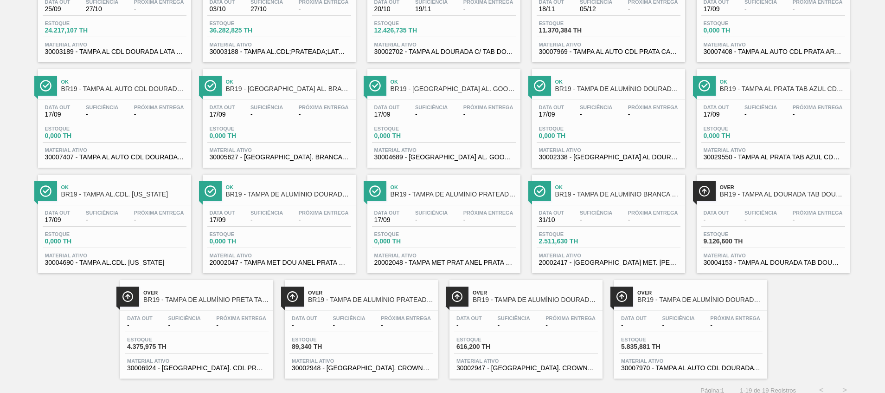
scroll to position [121, 0]
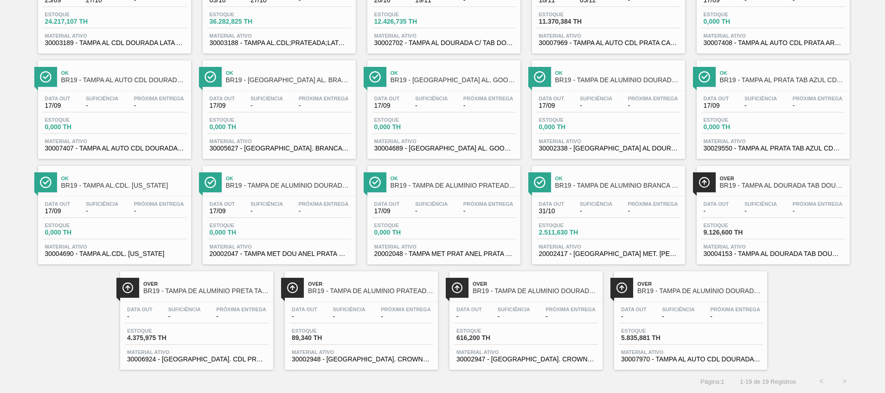
click at [211, 261] on span "30006924 - TAMPA AL. CDL PRETA C/TAB PRETO GRAVADO" at bounding box center [196, 358] width 139 height 7
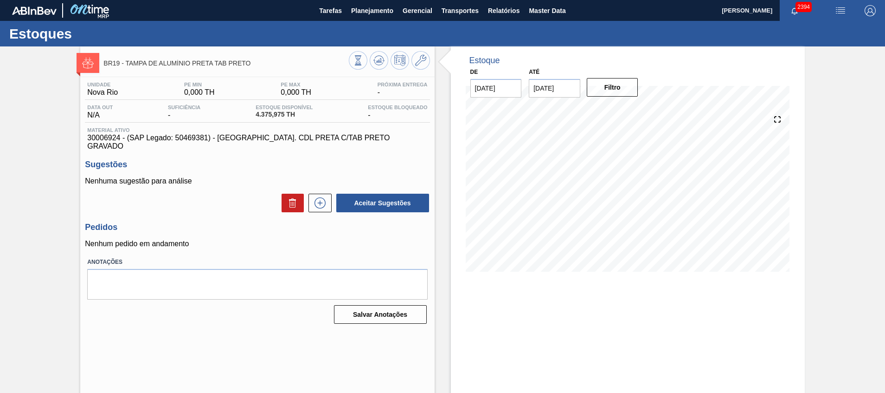
click at [102, 139] on span "30006924 - (SAP Legado: 50469381) - TAMPA AL. CDL PRETA C/TAB PRETO GRAVADO" at bounding box center [257, 142] width 340 height 17
click at [103, 139] on span "30006924 - (SAP Legado: 50469381) - TAMPA AL. CDL PRETA C/TAB PRETO GRAVADO" at bounding box center [257, 142] width 340 height 17
copy span "30006924"
click at [370, 22] on div "Estoques" at bounding box center [442, 34] width 885 height 26
click at [372, 14] on span "Planejamento" at bounding box center [372, 10] width 42 height 11
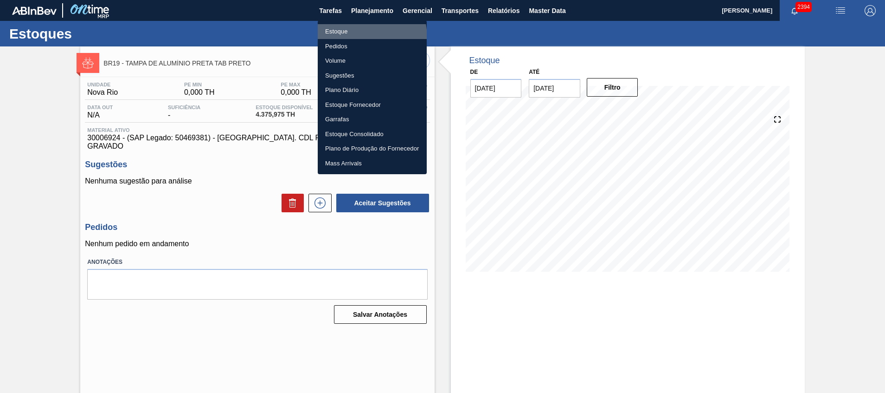
click at [351, 38] on li "Estoque" at bounding box center [372, 31] width 109 height 15
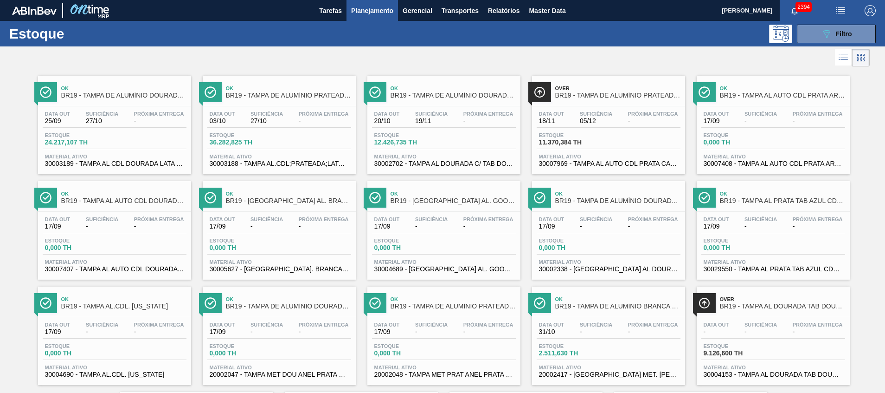
click at [590, 33] on div "089F7B8B-B2A5-4AFE-B5C0-19BA573D28AC Filtro" at bounding box center [837, 34] width 88 height 19
click at [590, 33] on icon "089F7B8B-B2A5-4AFE-B5C0-19BA573D28AC" at bounding box center [826, 33] width 11 height 11
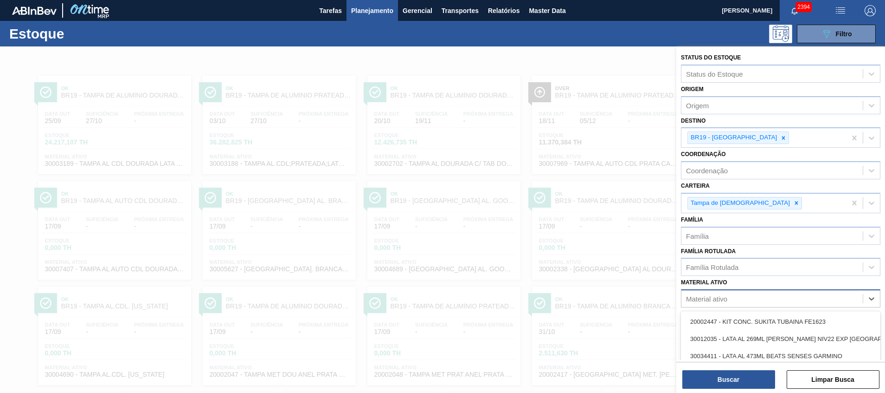
click at [590, 261] on div "Material ativo" at bounding box center [781, 298] width 200 height 18
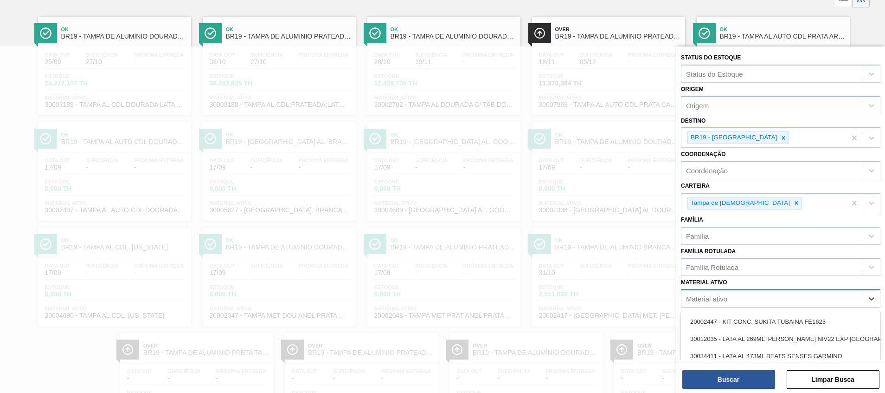
paste ativo "30006924"
type ativo "30006924"
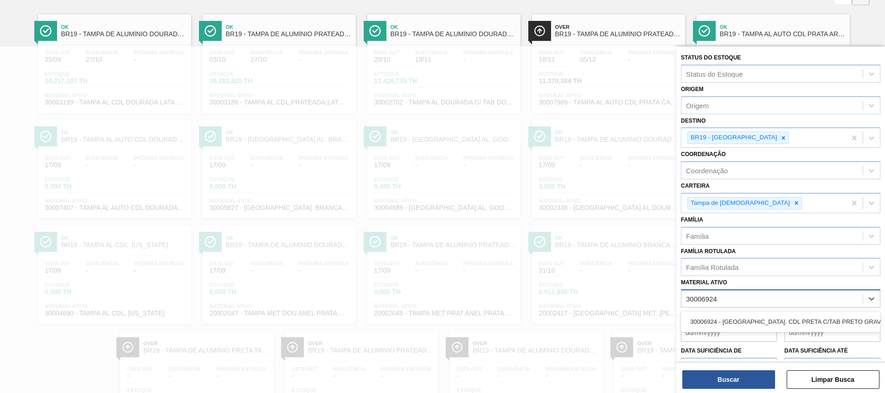
scroll to position [61, 0]
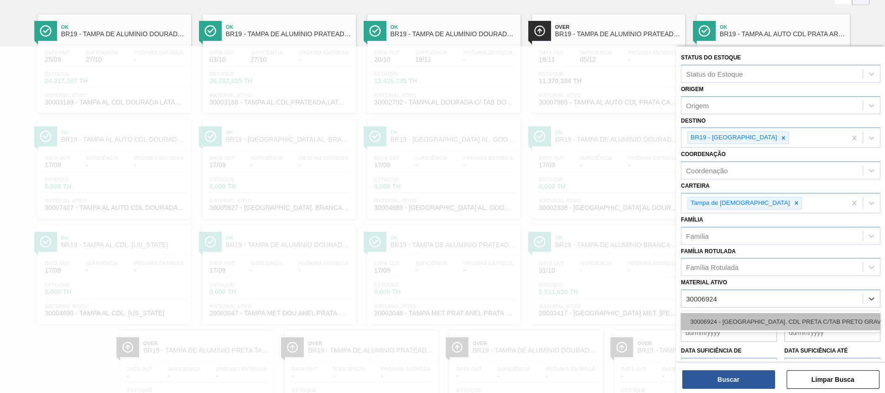
click at [590, 261] on div "30006924 - TAMPA AL. CDL PRETA C/TAB PRETO GRAVADO" at bounding box center [781, 321] width 200 height 17
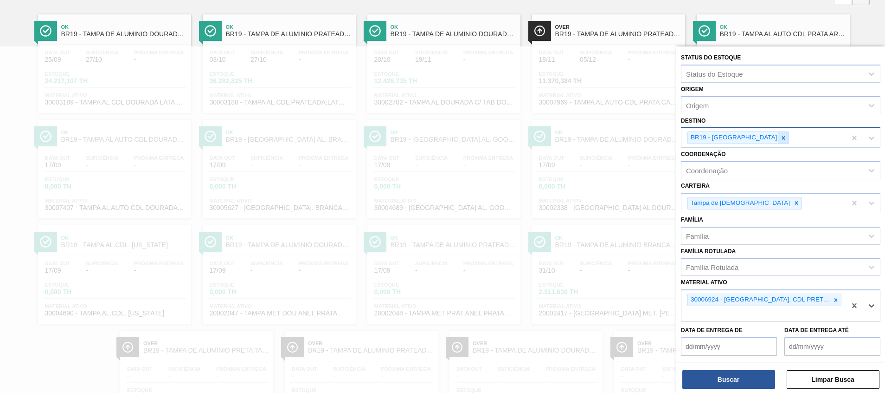
click at [590, 137] on icon at bounding box center [784, 138] width 6 height 6
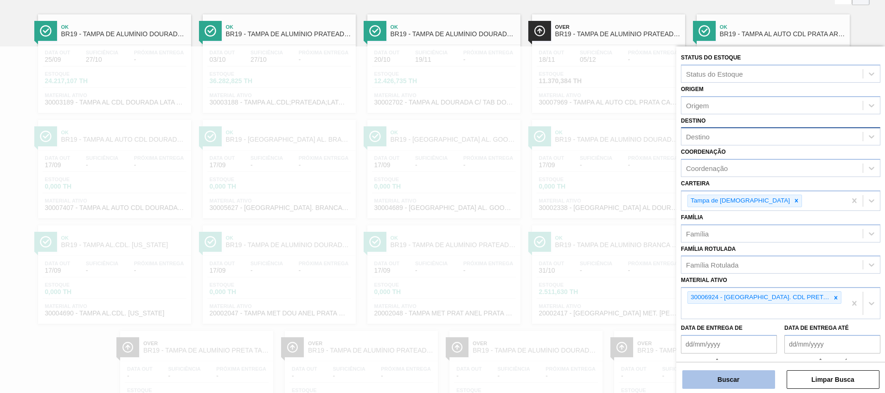
click at [590, 261] on button "Buscar" at bounding box center [729, 379] width 93 height 19
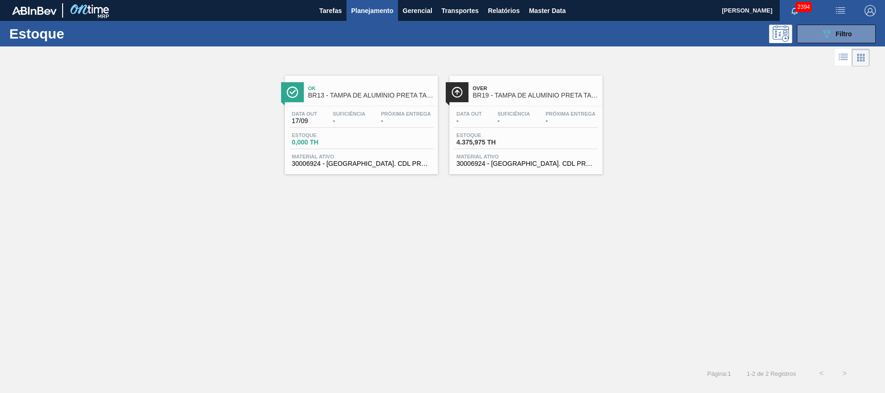
click at [537, 150] on div "Data out - Suficiência - Próxima Entrega - Estoque 4.375,975 TH Material ativo …" at bounding box center [526, 137] width 153 height 63
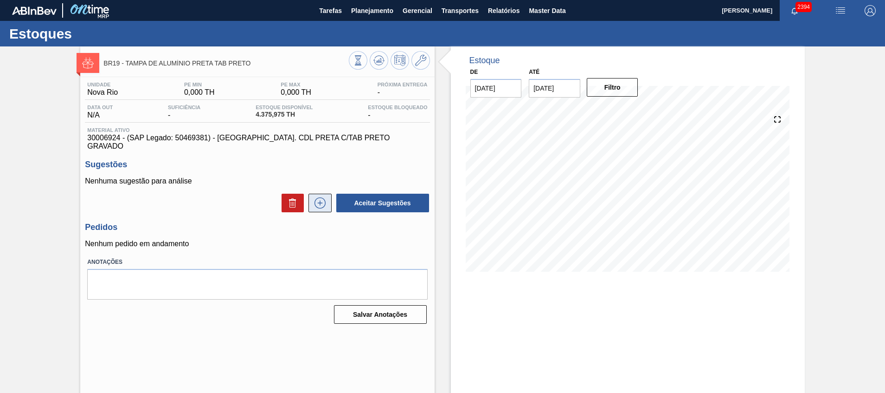
click at [321, 197] on icon at bounding box center [320, 202] width 15 height 11
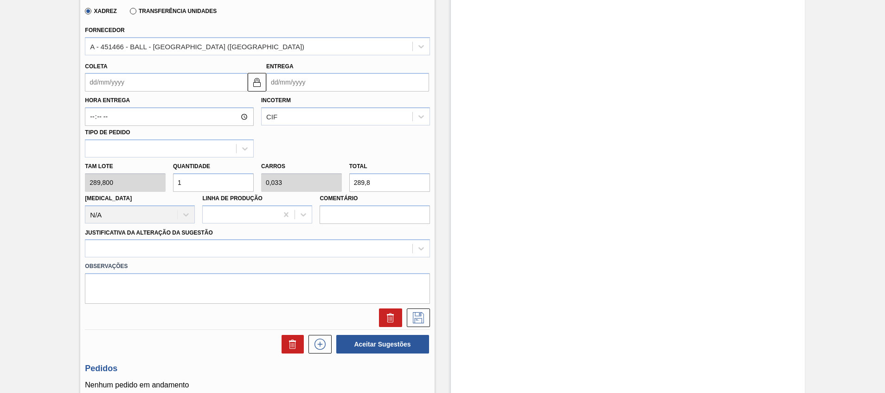
scroll to position [278, 0]
click at [113, 171] on div "Tam lote 289,800 Quantidade 1 Carros 0,033 Total 289,8 Doca N/A Linha de Produç…" at bounding box center [257, 190] width 352 height 66
type input "7"
type input "0,233"
type input "2.028,6"
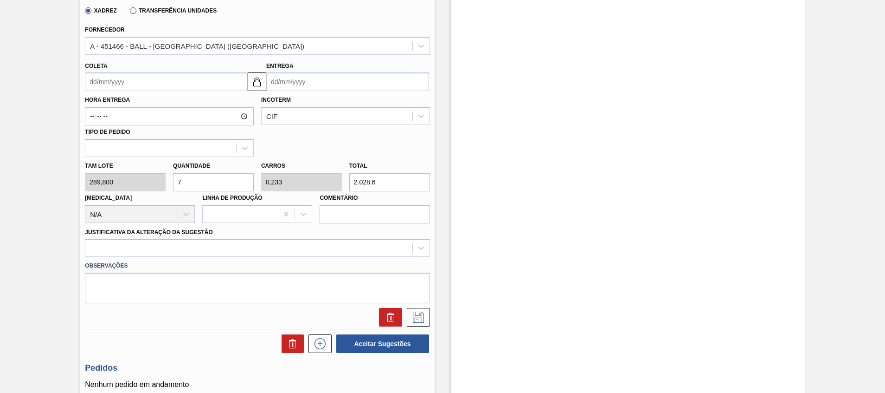
type input "0"
type input "5"
type input "0,167"
type input "1.449"
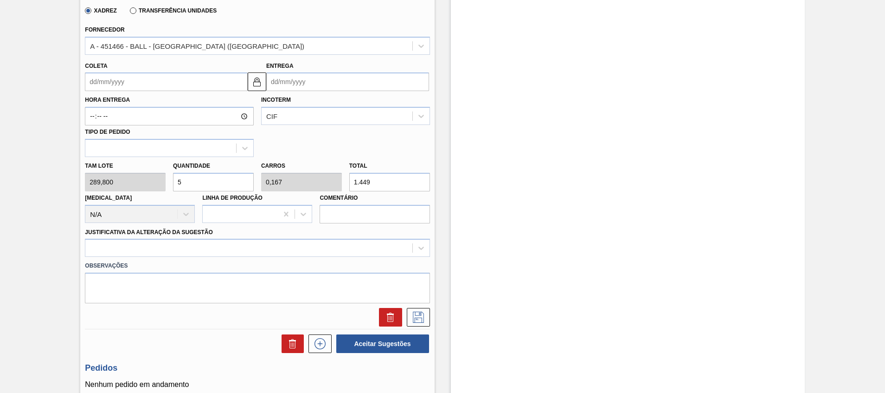
type input "0"
type input "7"
type input "0,233"
type input "2.028,6"
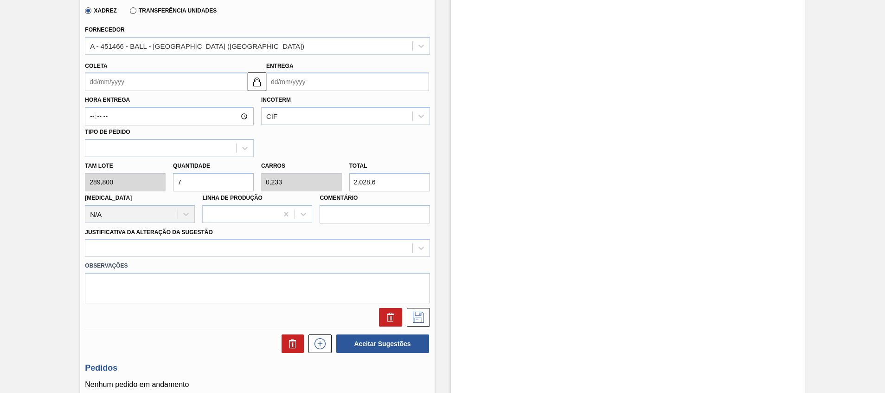
type input "0"
type input "6"
type input "0,2"
type input "1.738,8"
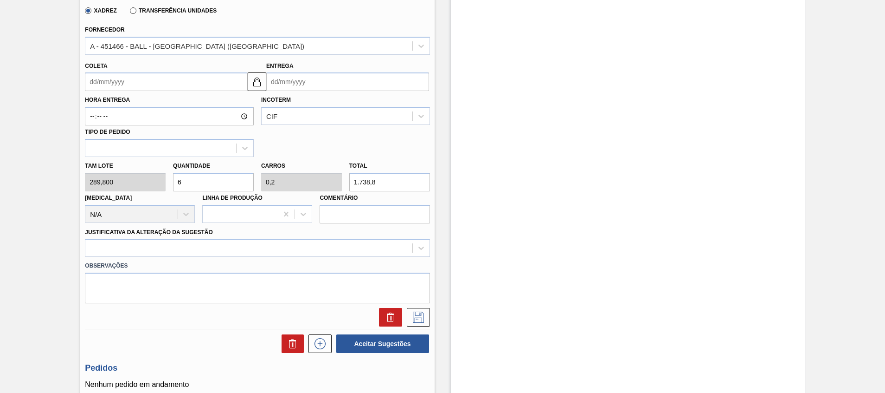
drag, startPoint x: 396, startPoint y: 175, endPoint x: 347, endPoint y: 176, distance: 48.7
click at [347, 176] on div "Total 1.738,8" at bounding box center [390, 175] width 88 height 32
click at [375, 173] on input "1.738,8" at bounding box center [389, 182] width 81 height 19
drag, startPoint x: 232, startPoint y: 173, endPoint x: 80, endPoint y: 176, distance: 151.8
click at [81, 176] on div "Unidade Nova Rio PE MIN 0,000 TH PE MAX 0,000 TH Próxima Entrega - Data out N/A…" at bounding box center [257, 133] width 354 height 669
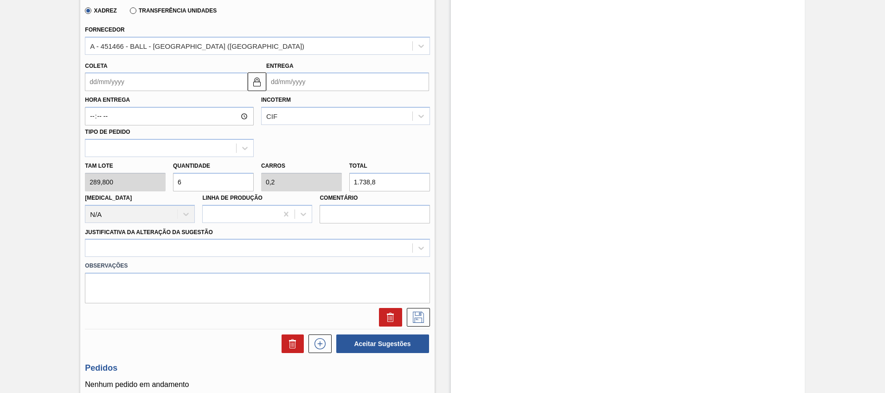
type input "5"
type input "0,167"
type input "1.449"
click at [140, 177] on div "Tam lote 289,800 Quantidade 5 Carros 0,167 Total 1.449 Doca N/A Linha de Produç…" at bounding box center [257, 190] width 352 height 66
type input "6"
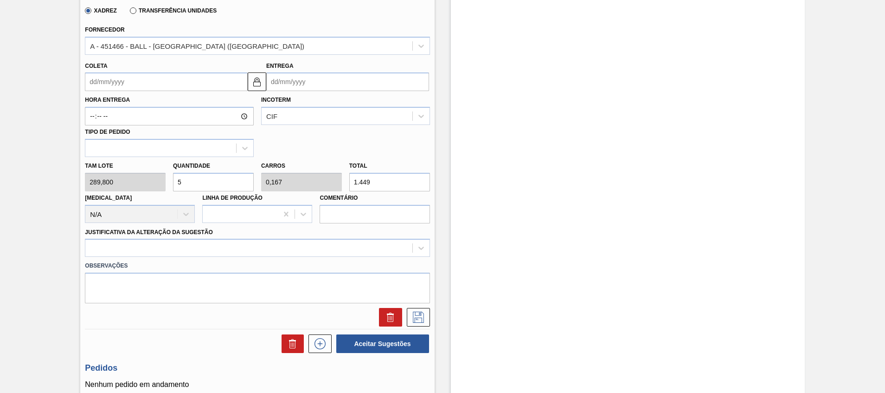
type input "0,2"
type input "1.738,8"
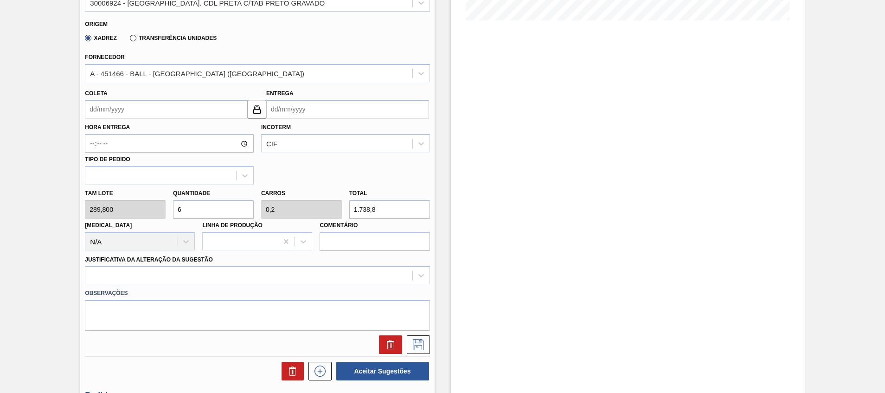
scroll to position [209, 0]
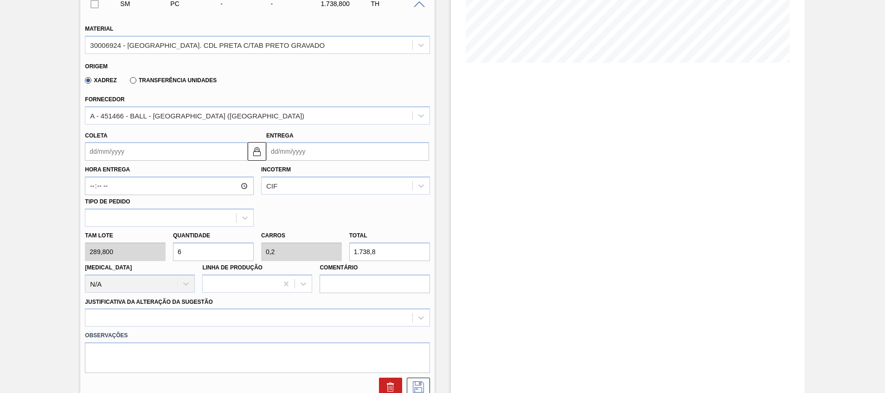
type input "6"
click at [323, 241] on div "Tam lote 289,800 Quantidade 6 Carros 0,2 Total 1.738,8 Doca N/A Linha de Produç…" at bounding box center [257, 259] width 352 height 66
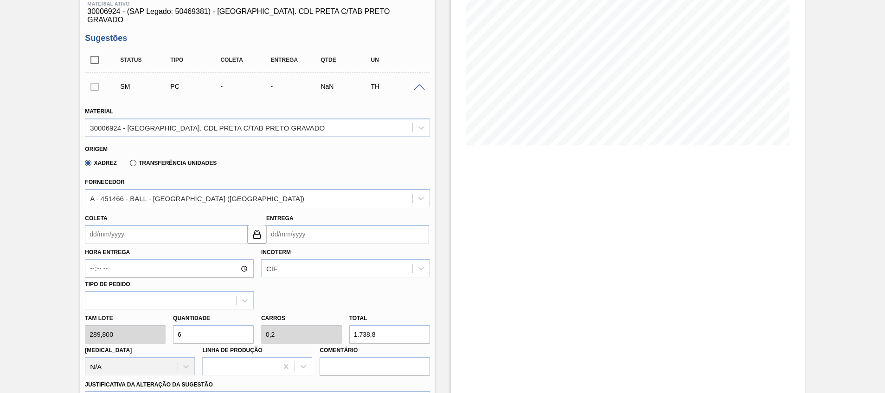
scroll to position [0, 0]
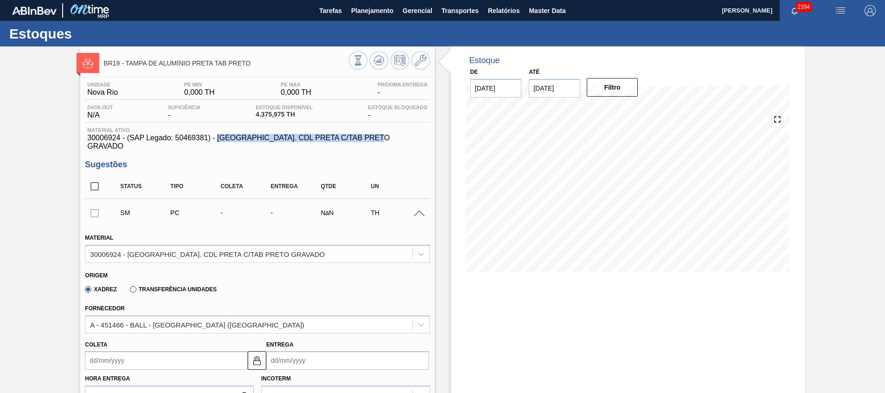
drag, startPoint x: 391, startPoint y: 137, endPoint x: 218, endPoint y: 136, distance: 172.6
click at [218, 136] on span "30006924 - (SAP Legado: 50469381) - TAMPA AL. CDL PRETA C/TAB PRETO GRAVADO" at bounding box center [257, 142] width 340 height 17
copy span "TAMPA AL. CDL PRETA C/TAB PRETO GRAVADO"
click at [107, 134] on span "30006924 - (SAP Legado: 50469381) - TAMPA AL. CDL PRETA C/TAB PRETO GRAVADO" at bounding box center [257, 142] width 340 height 17
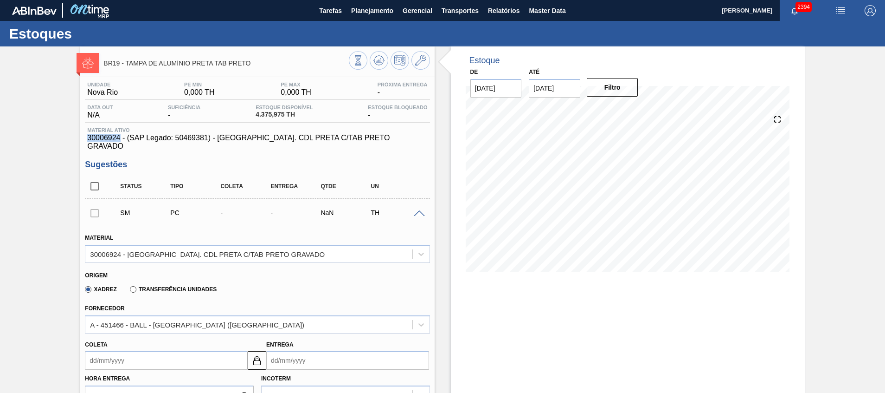
copy span "30006924"
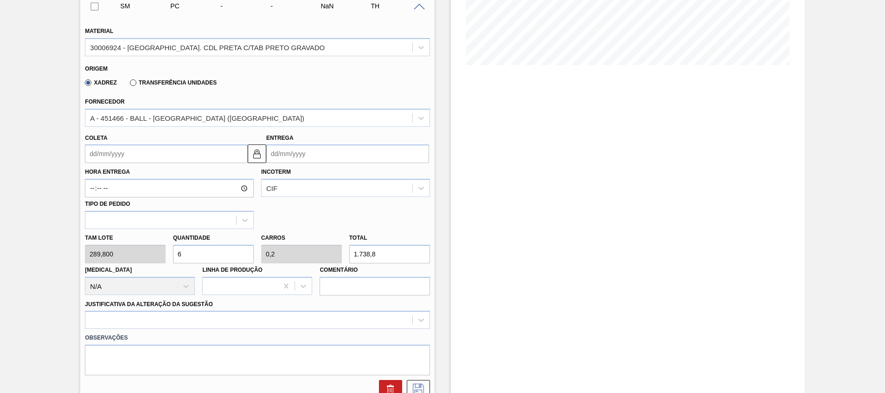
scroll to position [278, 0]
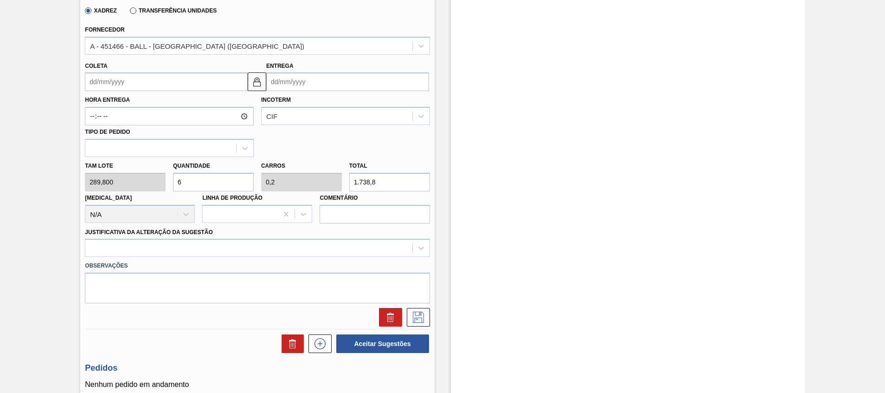
drag, startPoint x: 407, startPoint y: 165, endPoint x: 216, endPoint y: 170, distance: 191.3
click at [237, 175] on div "Tam lote 289,800 Quantidade 6 Carros 0,2 Total 1.738,8 Doca N/A Linha de Produç…" at bounding box center [257, 190] width 352 height 66
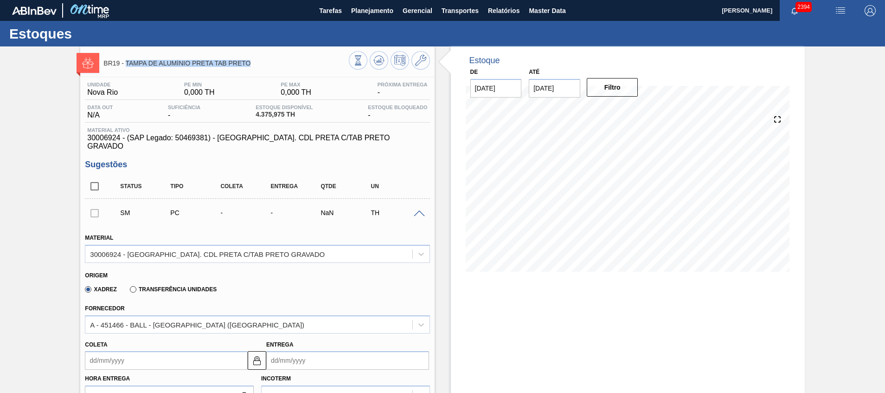
drag, startPoint x: 251, startPoint y: 61, endPoint x: 127, endPoint y: 65, distance: 123.9
click at [127, 65] on span "BR19 - TAMPA DE ALUMÍNIO PRETA TAB PRETO" at bounding box center [225, 63] width 245 height 7
copy span "TAMPA DE ALUMÍNIO PRETA TAB PRETO"
drag, startPoint x: 209, startPoint y: 139, endPoint x: 176, endPoint y: 140, distance: 32.5
click at [176, 140] on span "30006924 - (SAP Legado: 50469381) - TAMPA AL. CDL PRETA C/TAB PRETO GRAVADO" at bounding box center [257, 142] width 340 height 17
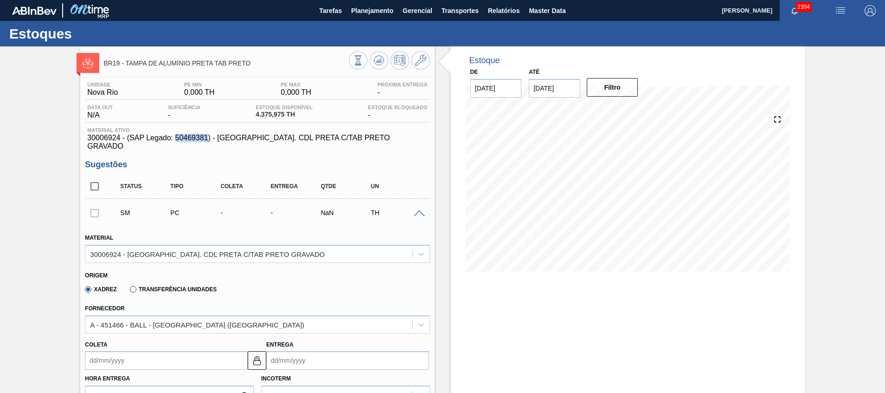
copy span "50469381"
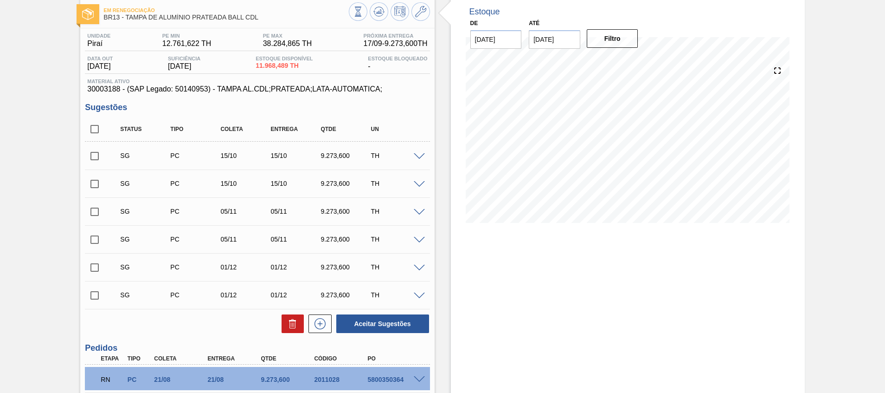
scroll to position [180, 0]
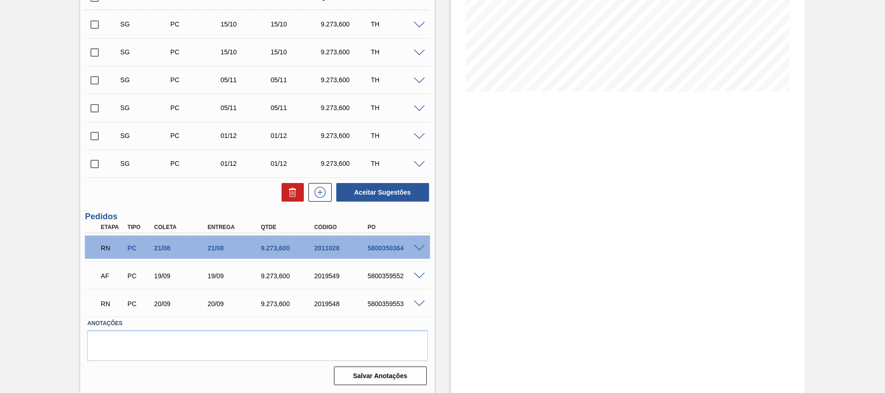
click at [419, 246] on span at bounding box center [419, 248] width 11 height 7
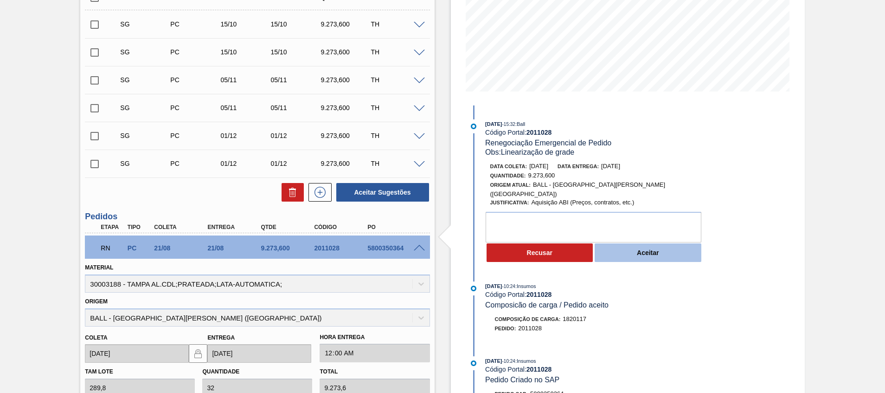
click at [625, 245] on button "Aceitar" at bounding box center [648, 252] width 107 height 19
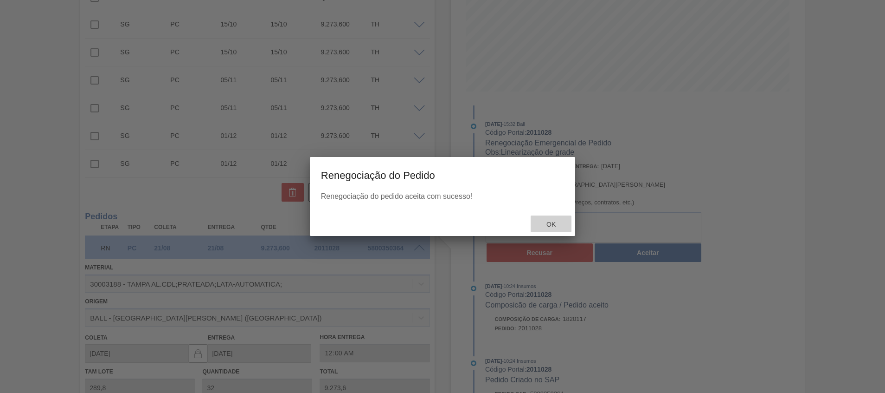
click at [548, 220] on div "Ok" at bounding box center [551, 223] width 41 height 17
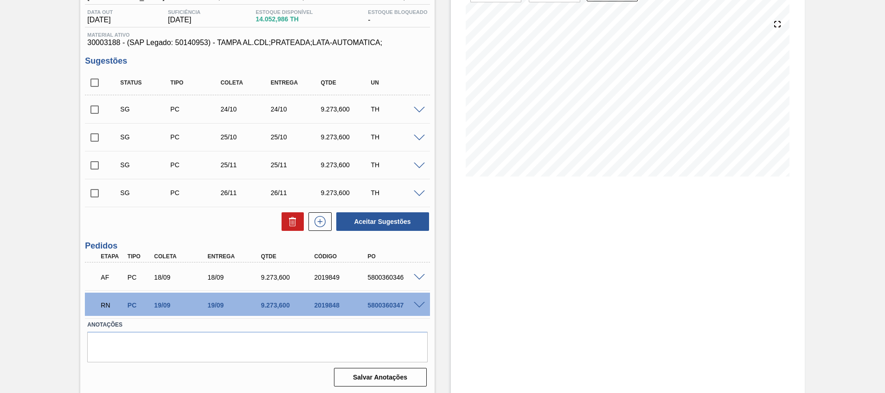
scroll to position [97, 0]
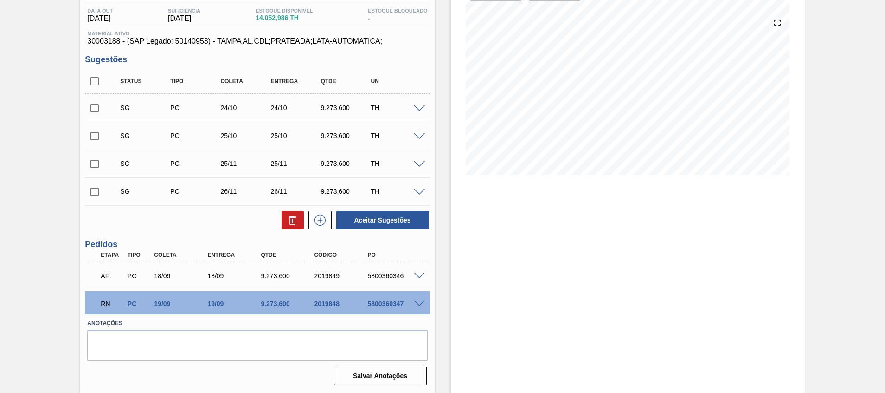
click at [419, 303] on span at bounding box center [419, 303] width 11 height 7
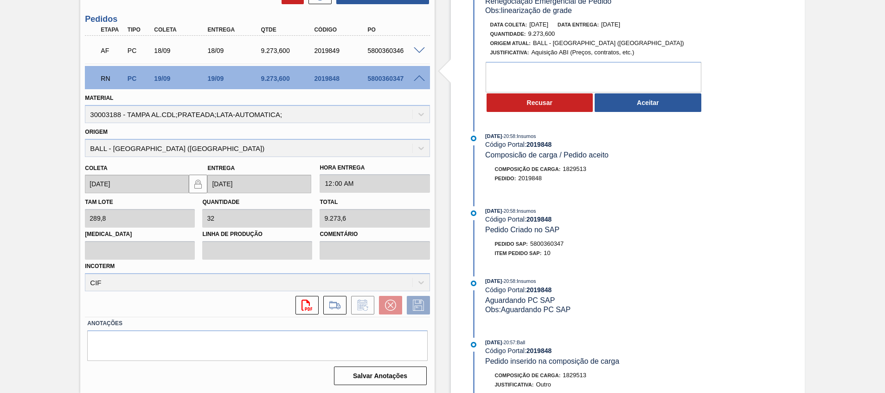
scroll to position [252, 0]
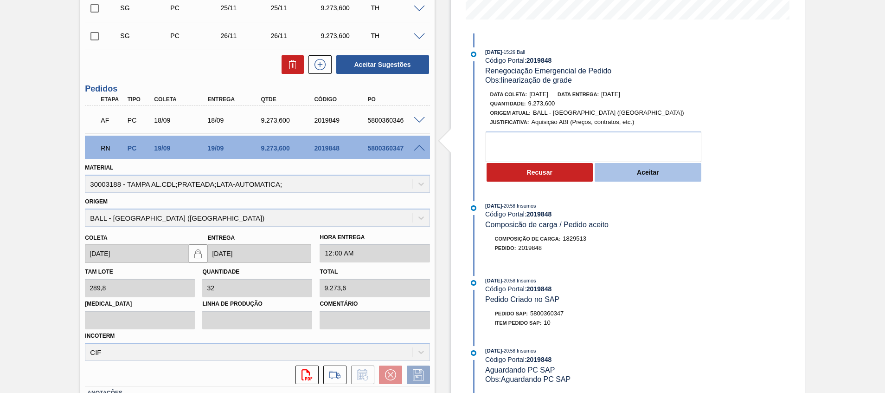
click at [627, 173] on button "Aceitar" at bounding box center [648, 172] width 107 height 19
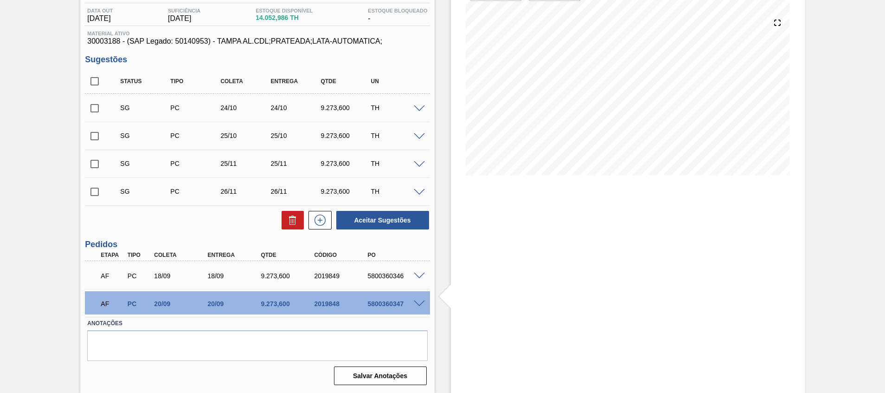
scroll to position [97, 0]
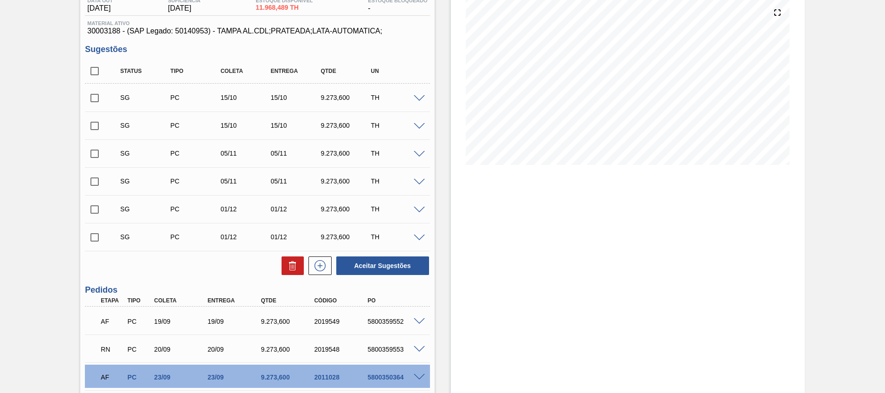
scroll to position [180, 0]
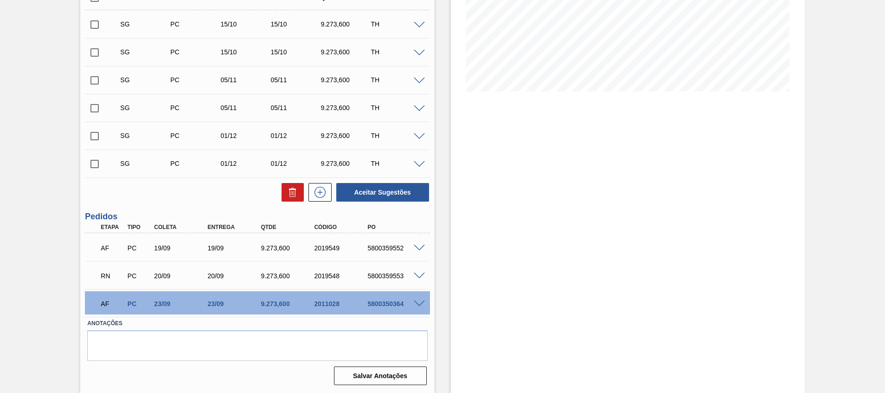
click at [417, 275] on span at bounding box center [419, 275] width 11 height 7
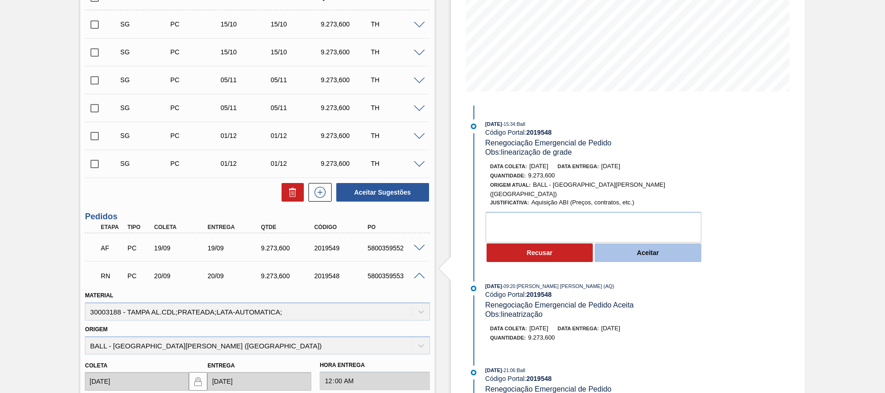
click at [618, 247] on button "Aceitar" at bounding box center [648, 252] width 107 height 19
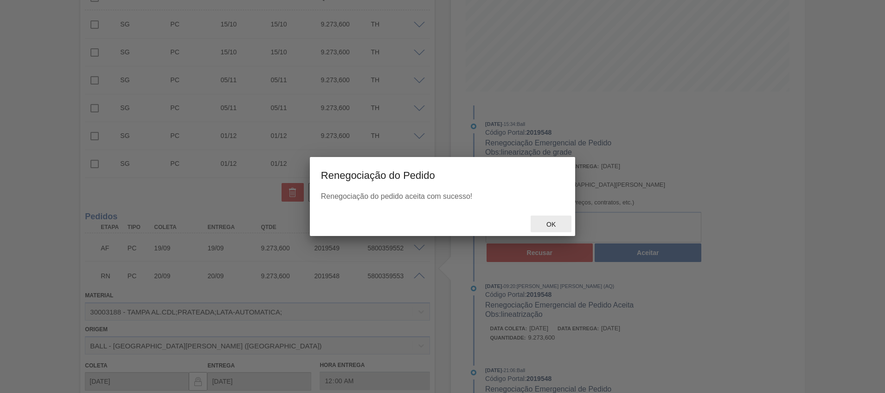
click at [552, 218] on div "Ok" at bounding box center [551, 223] width 41 height 17
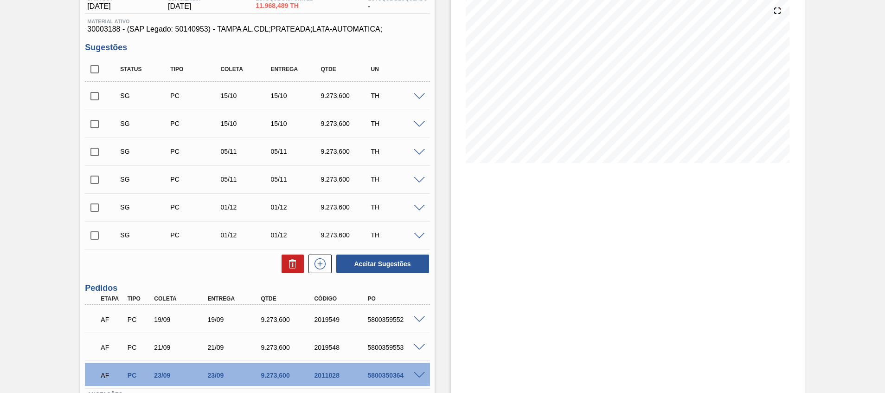
scroll to position [41, 0]
